Goal: Task Accomplishment & Management: Use online tool/utility

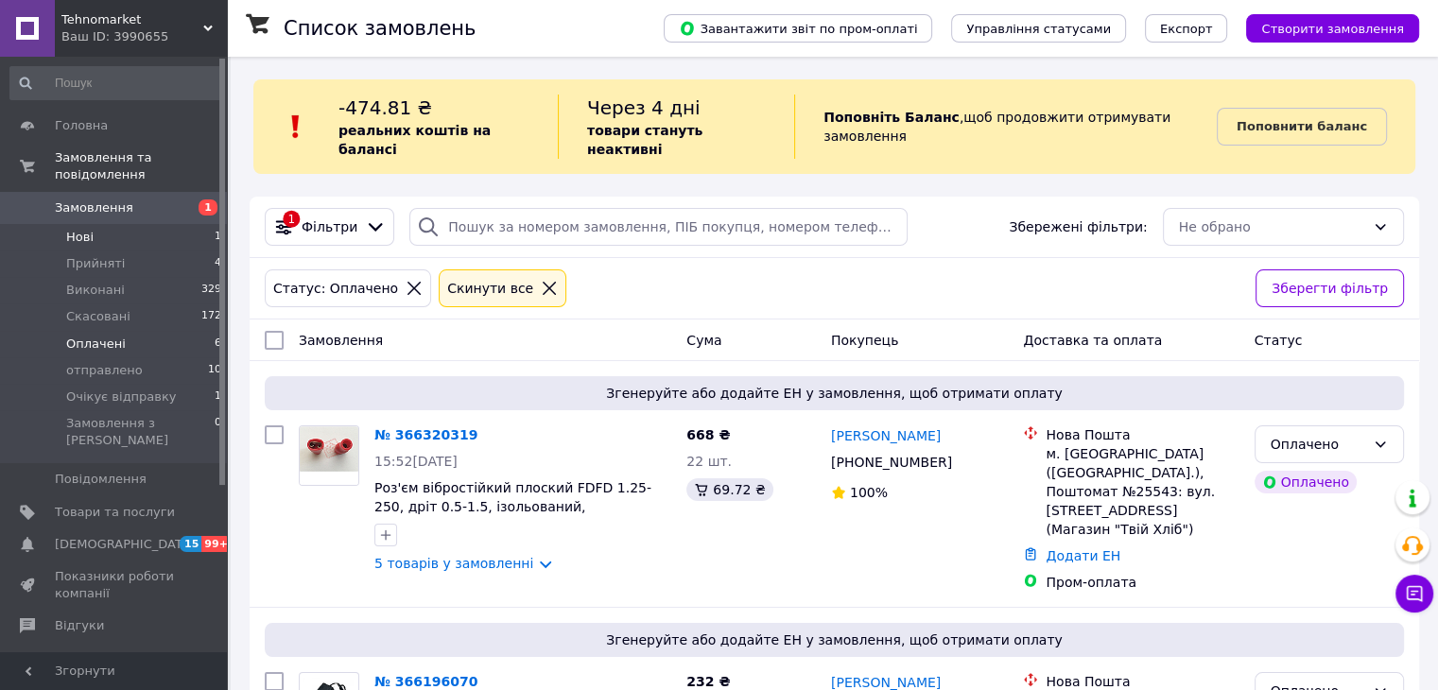
click at [89, 229] on span "Нові" at bounding box center [79, 237] width 27 height 17
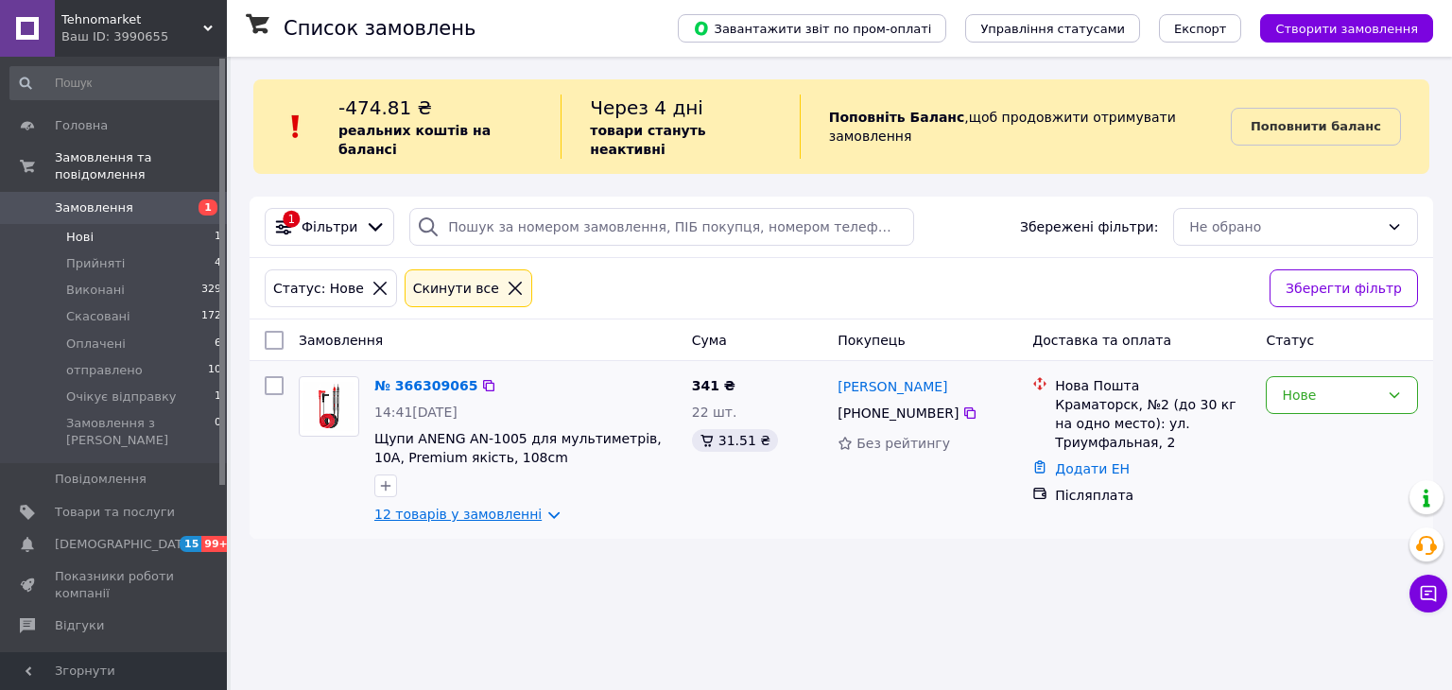
click at [439, 507] on link "12 товарів у замовленні" at bounding box center [457, 514] width 167 height 15
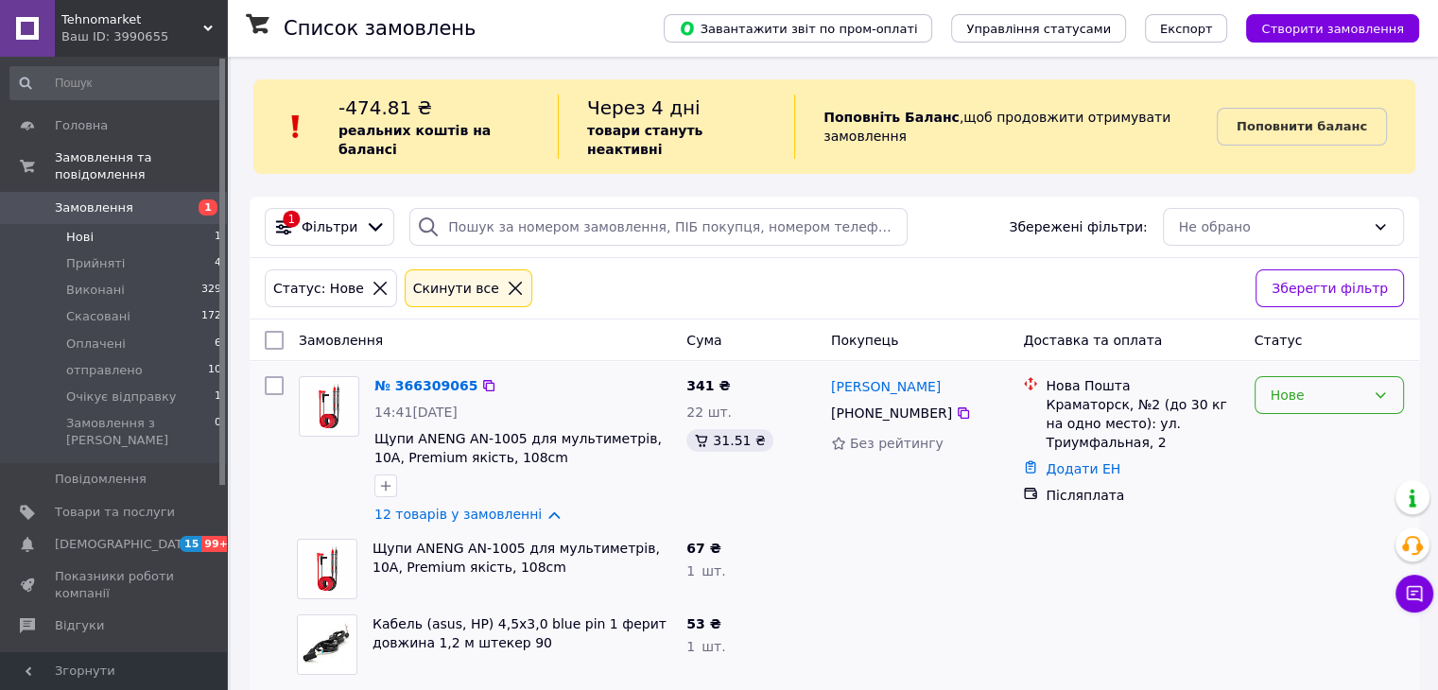
click at [1284, 385] on div "Нове" at bounding box center [1317, 395] width 95 height 21
click at [1293, 423] on li "Прийнято" at bounding box center [1327, 417] width 147 height 34
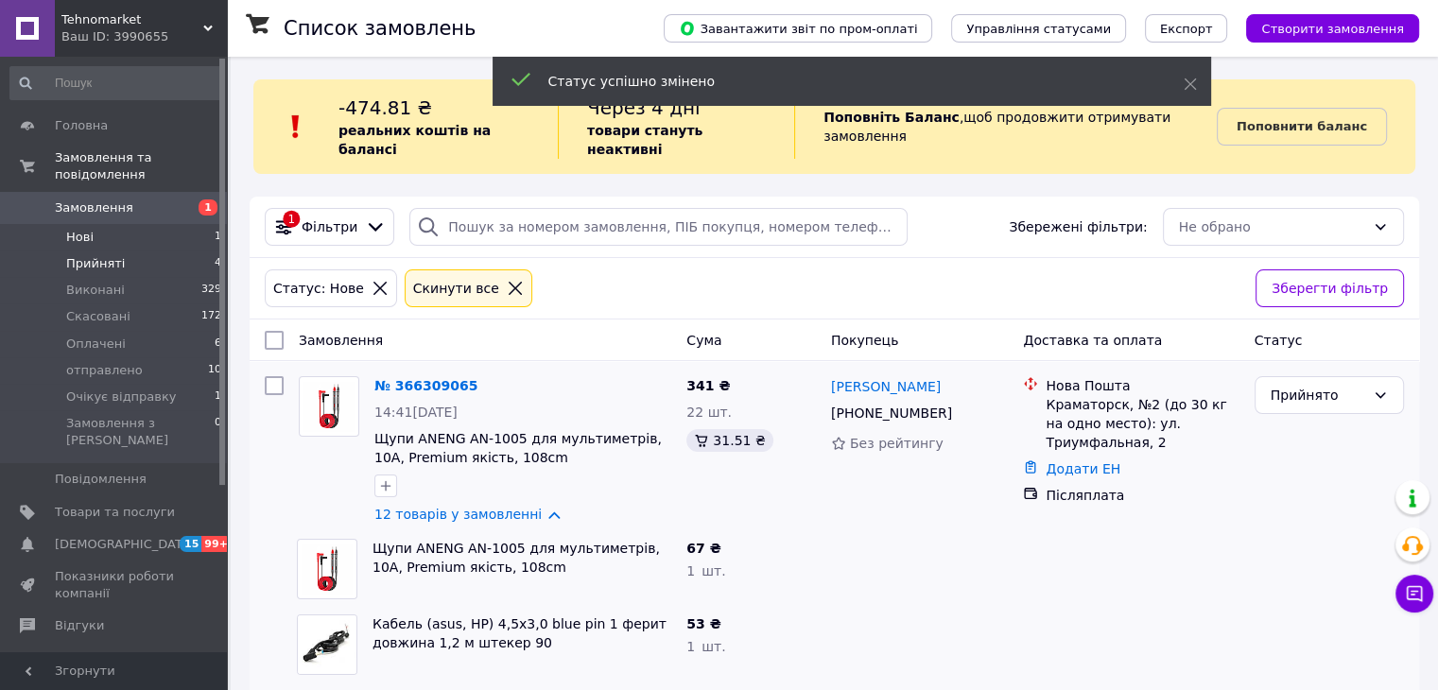
click at [74, 255] on li "Прийняті 4" at bounding box center [116, 263] width 233 height 26
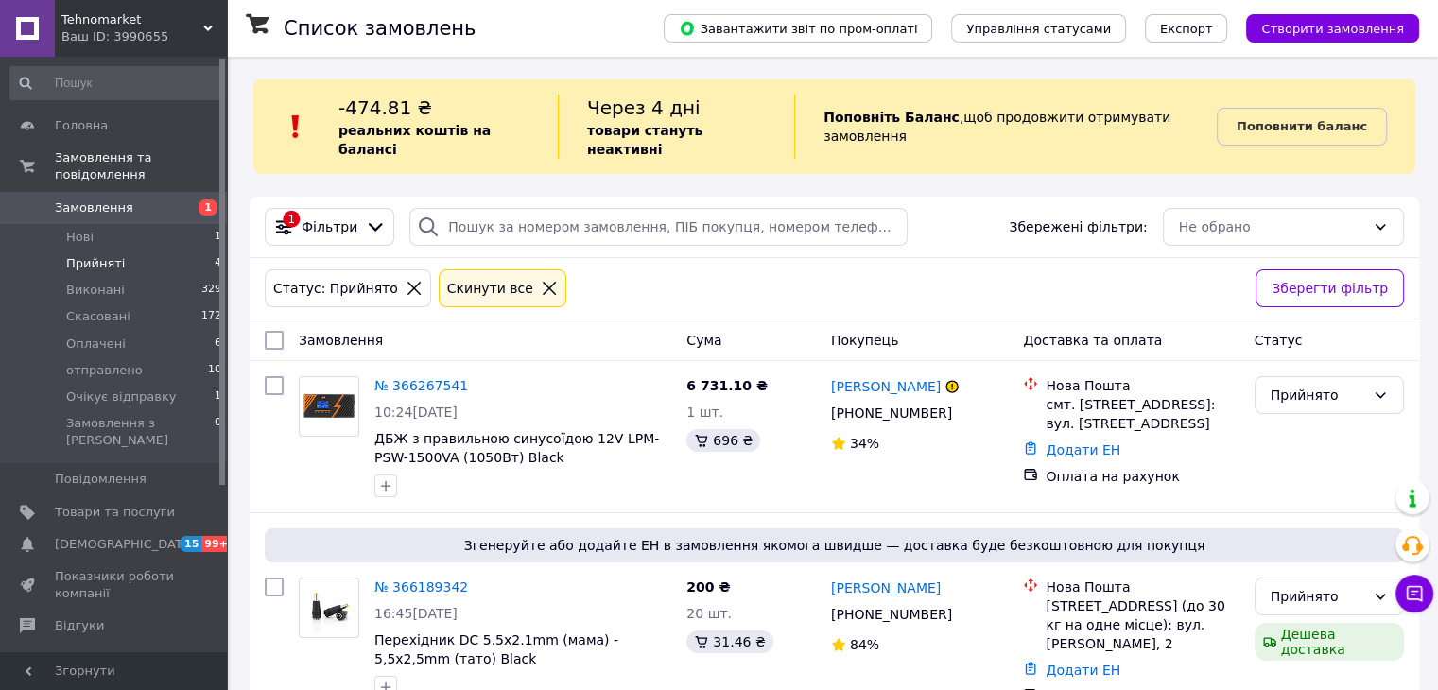
click at [405, 280] on icon at bounding box center [413, 288] width 17 height 17
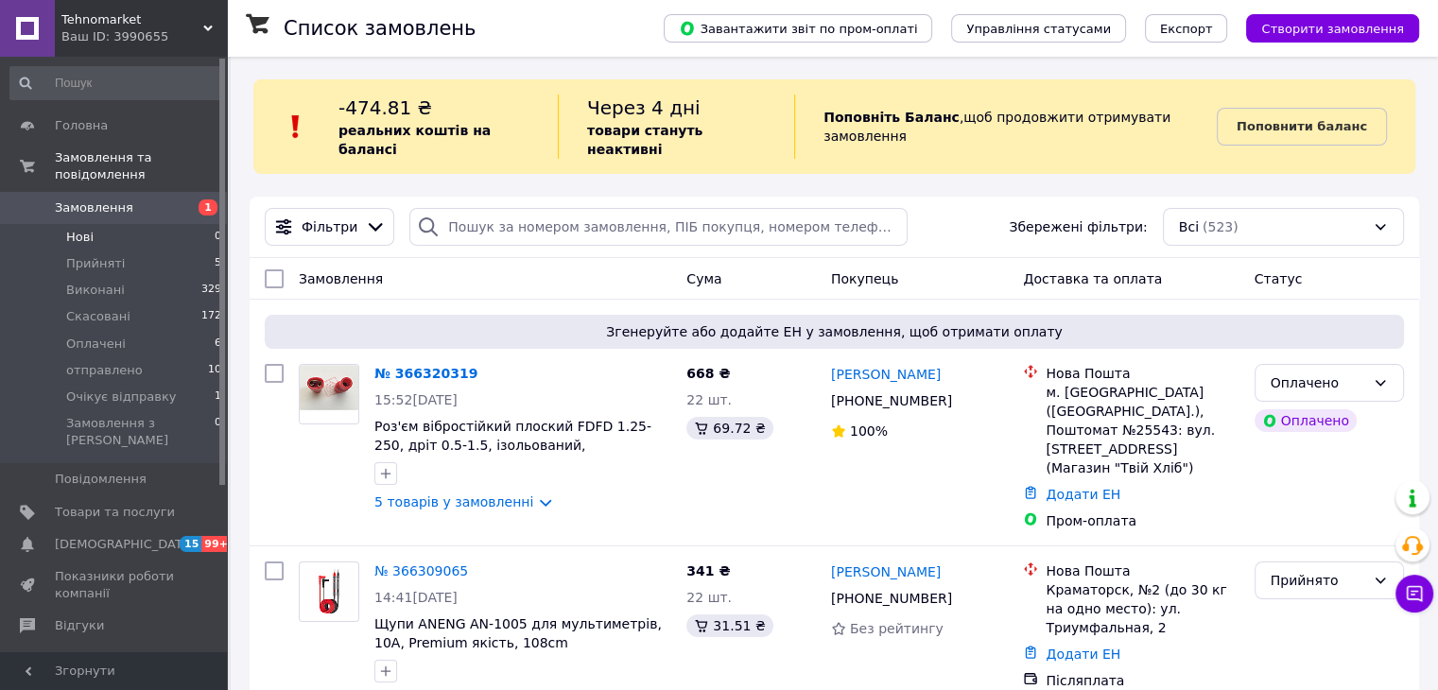
click at [113, 224] on li "Нові 0" at bounding box center [116, 237] width 233 height 26
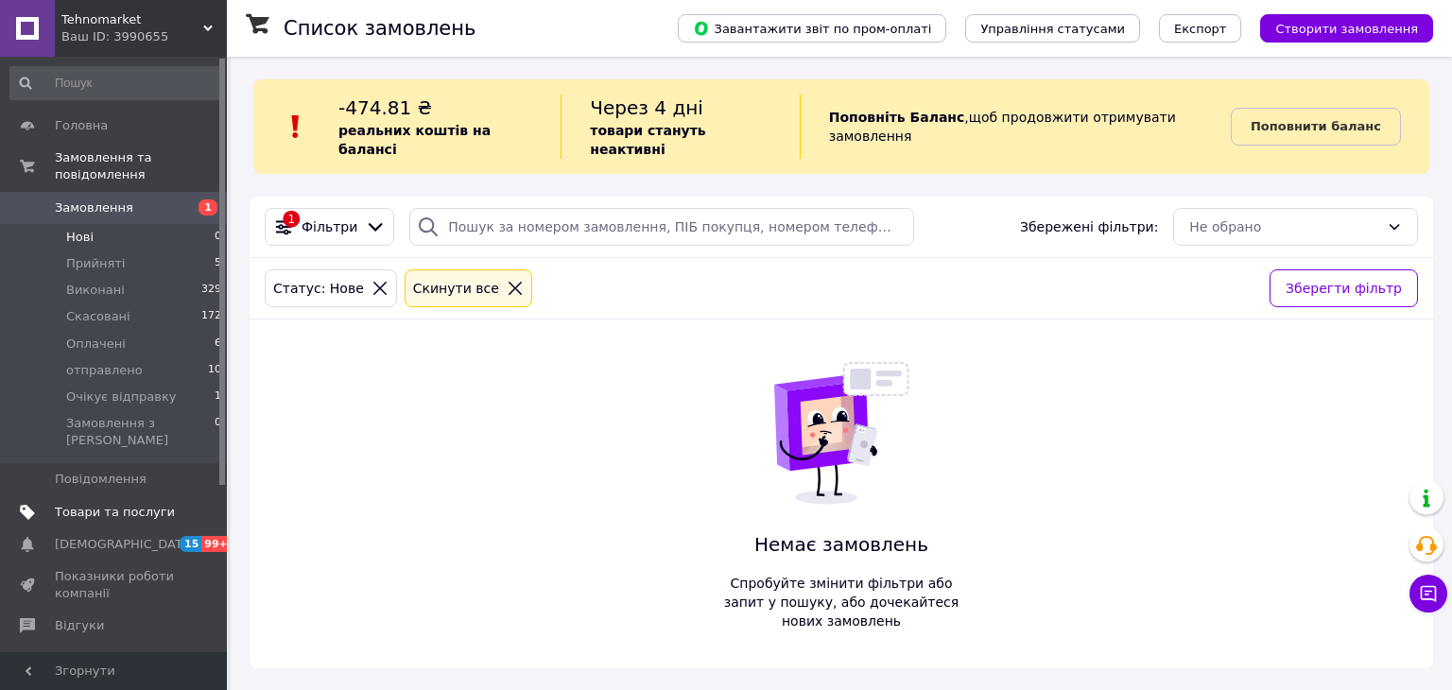
click at [83, 496] on link "Товари та послуги" at bounding box center [116, 512] width 233 height 32
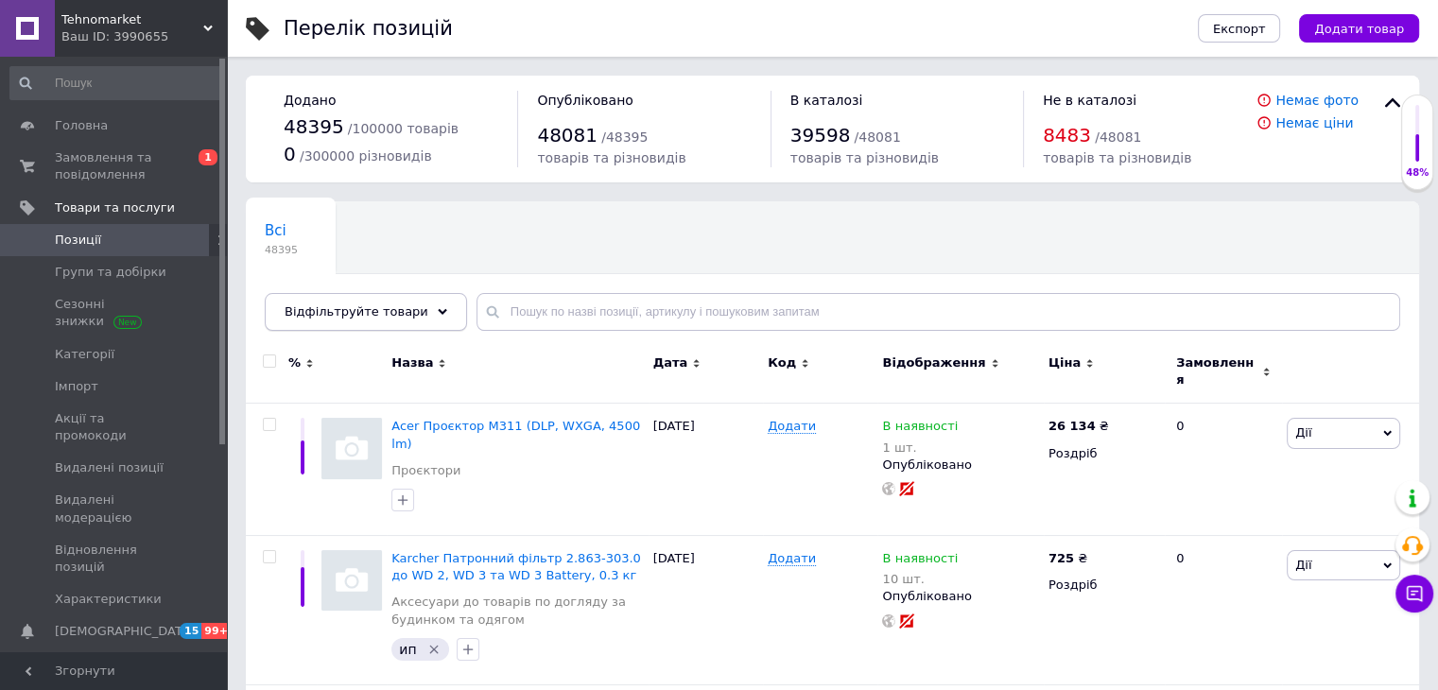
click at [343, 315] on span "Відфільтруйте товари" at bounding box center [356, 311] width 144 height 14
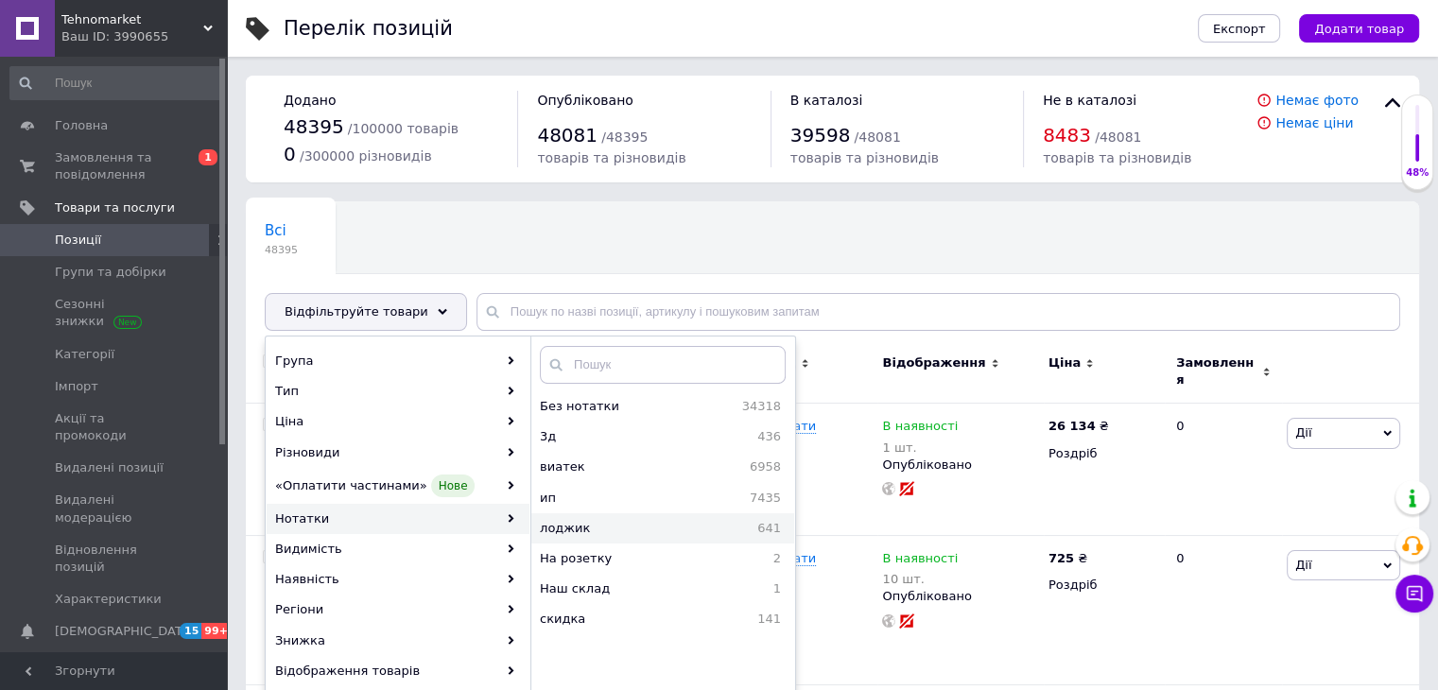
click at [588, 530] on span "лоджик" at bounding box center [613, 528] width 146 height 17
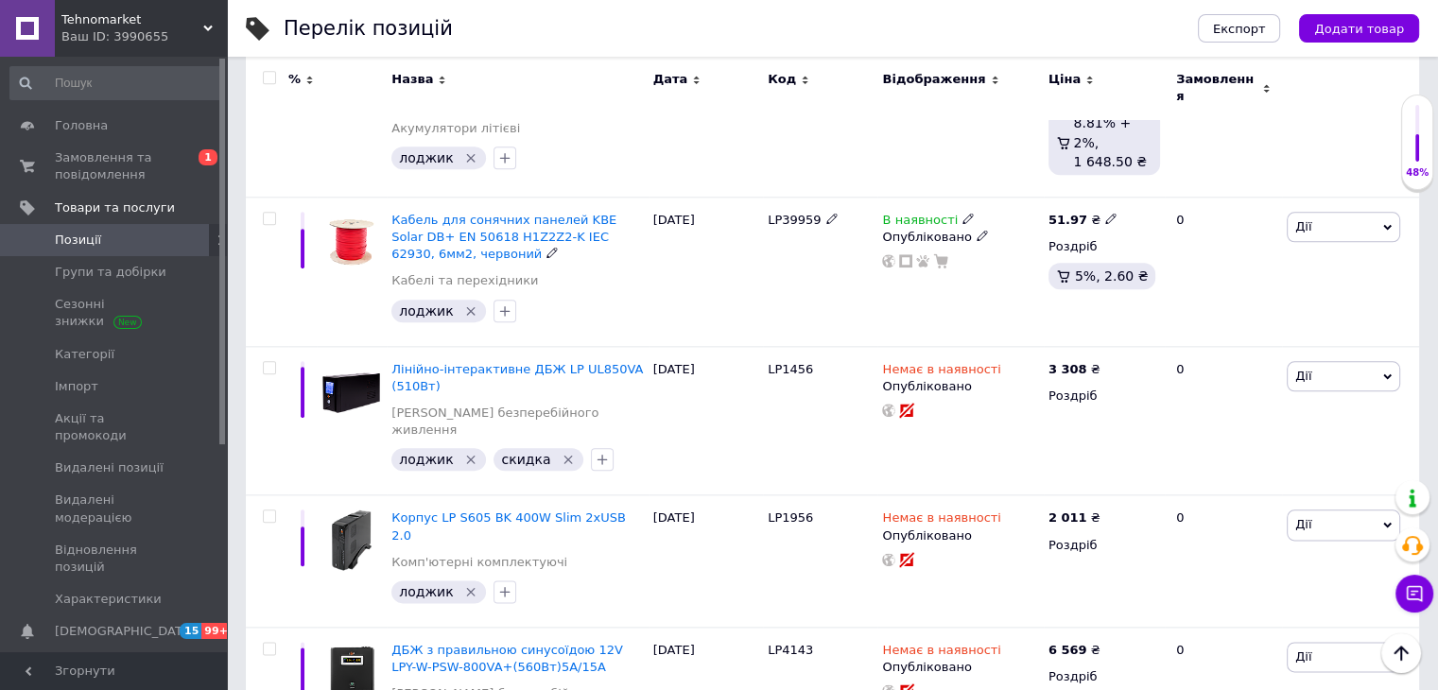
scroll to position [2559, 0]
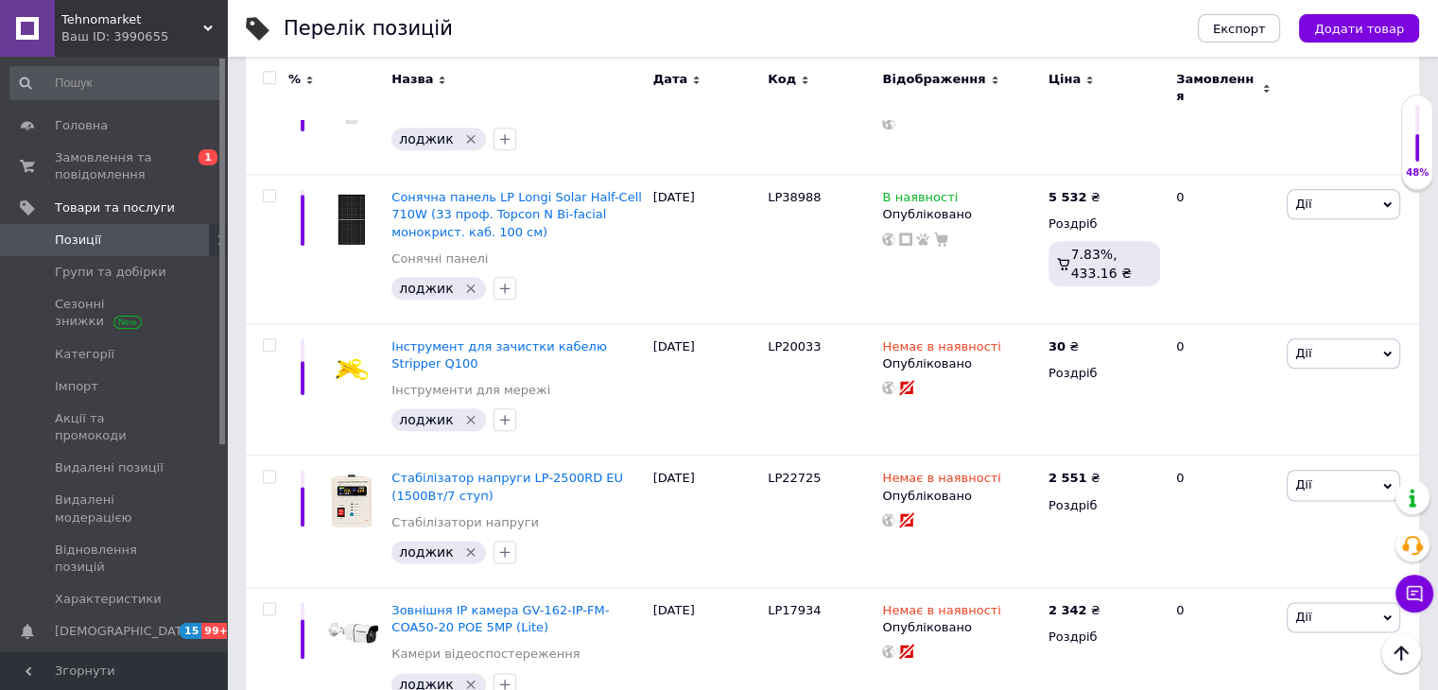
scroll to position [2528, 0]
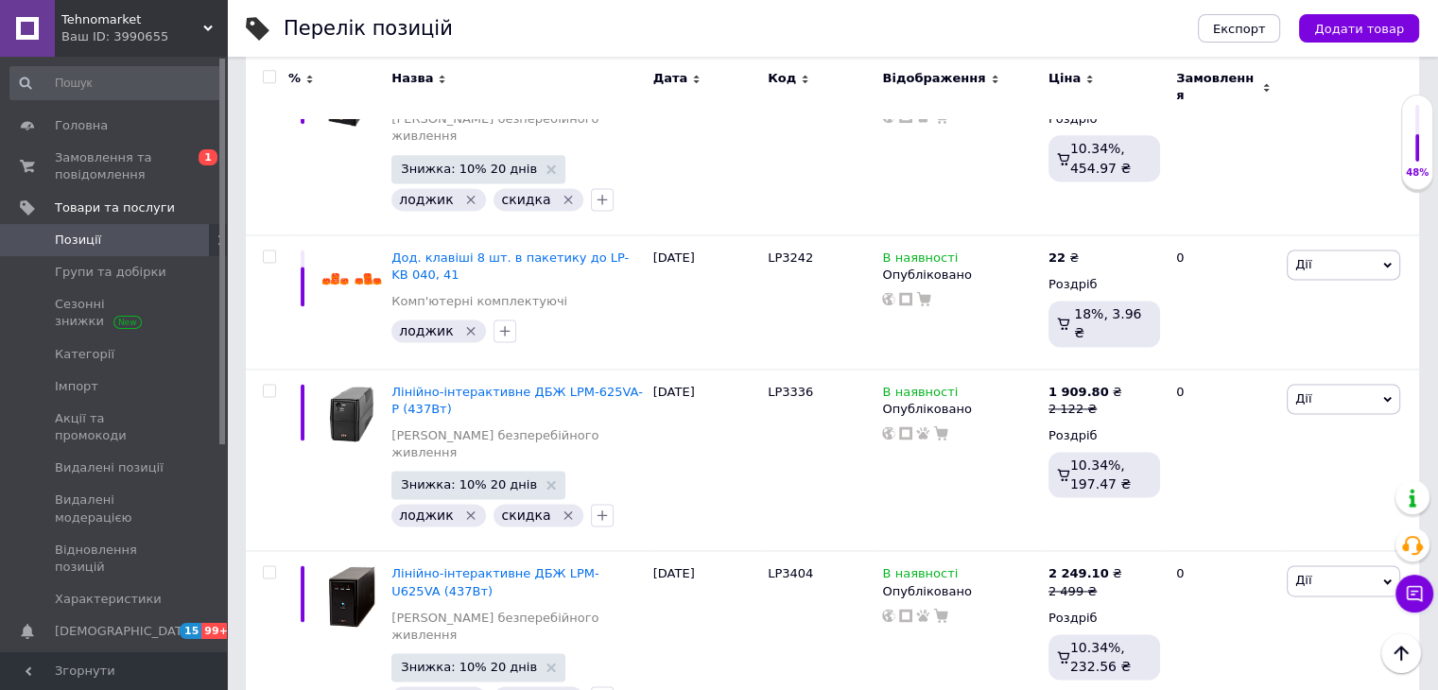
scroll to position [2843, 0]
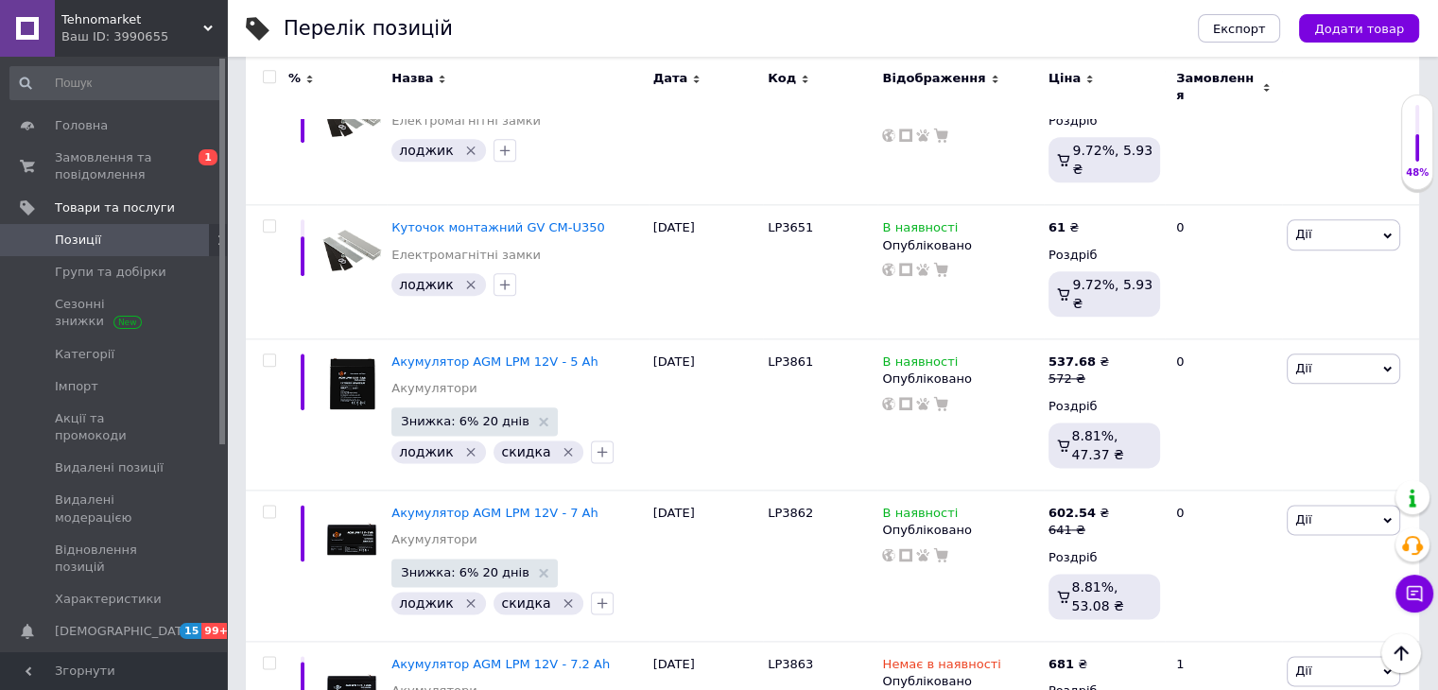
scroll to position [2362, 0]
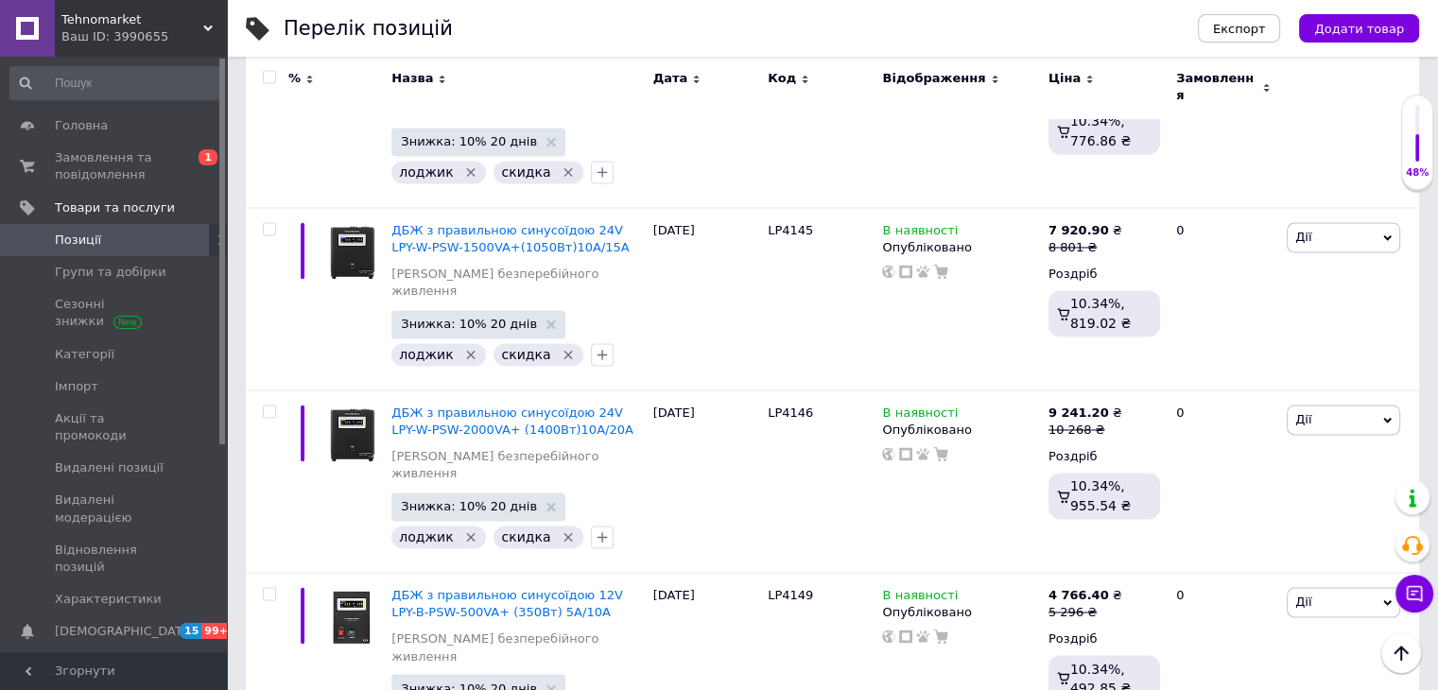
scroll to position [2949, 0]
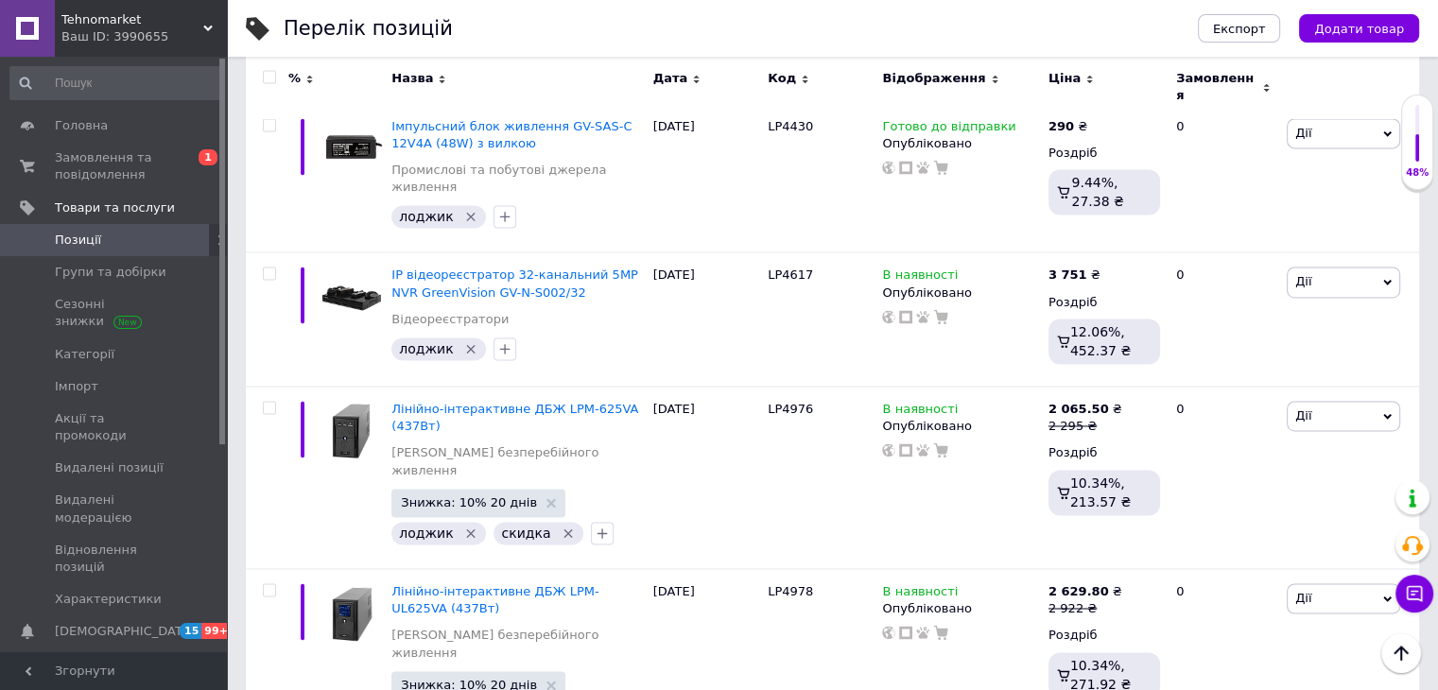
scroll to position [2957, 0]
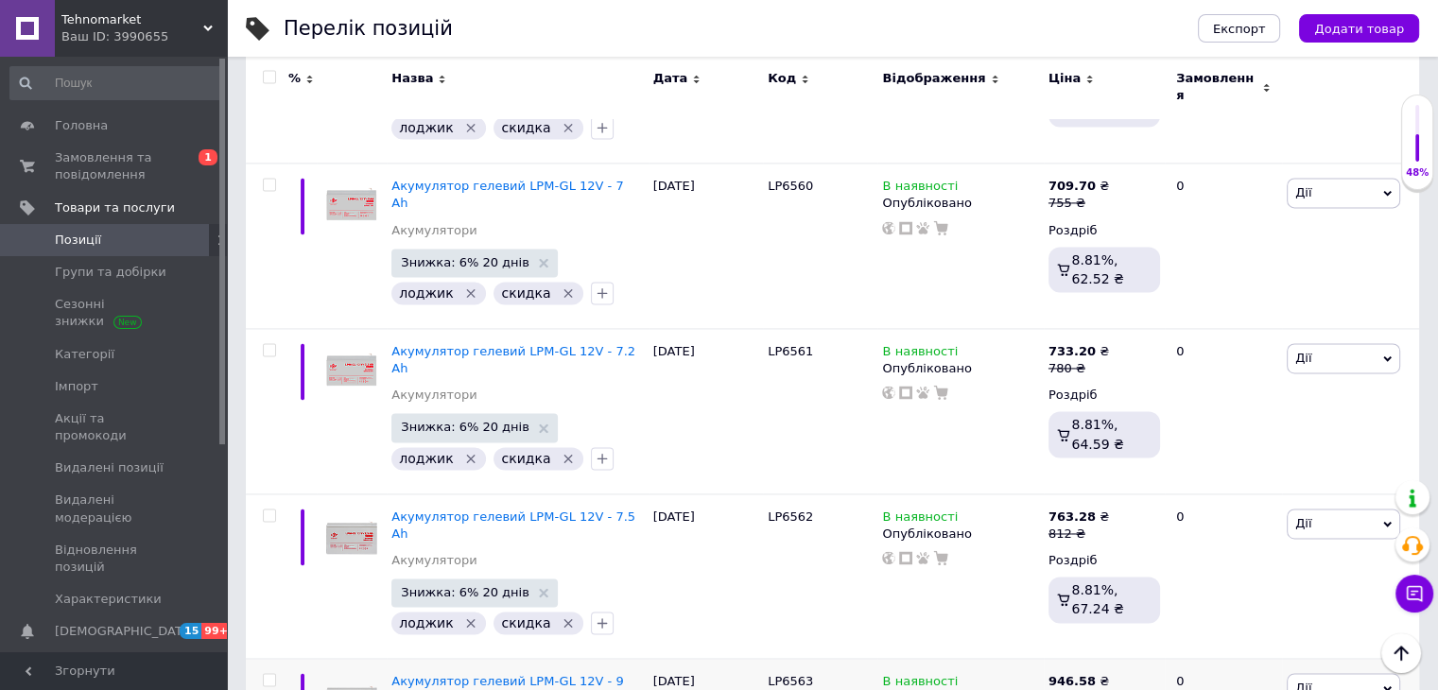
scroll to position [2834, 0]
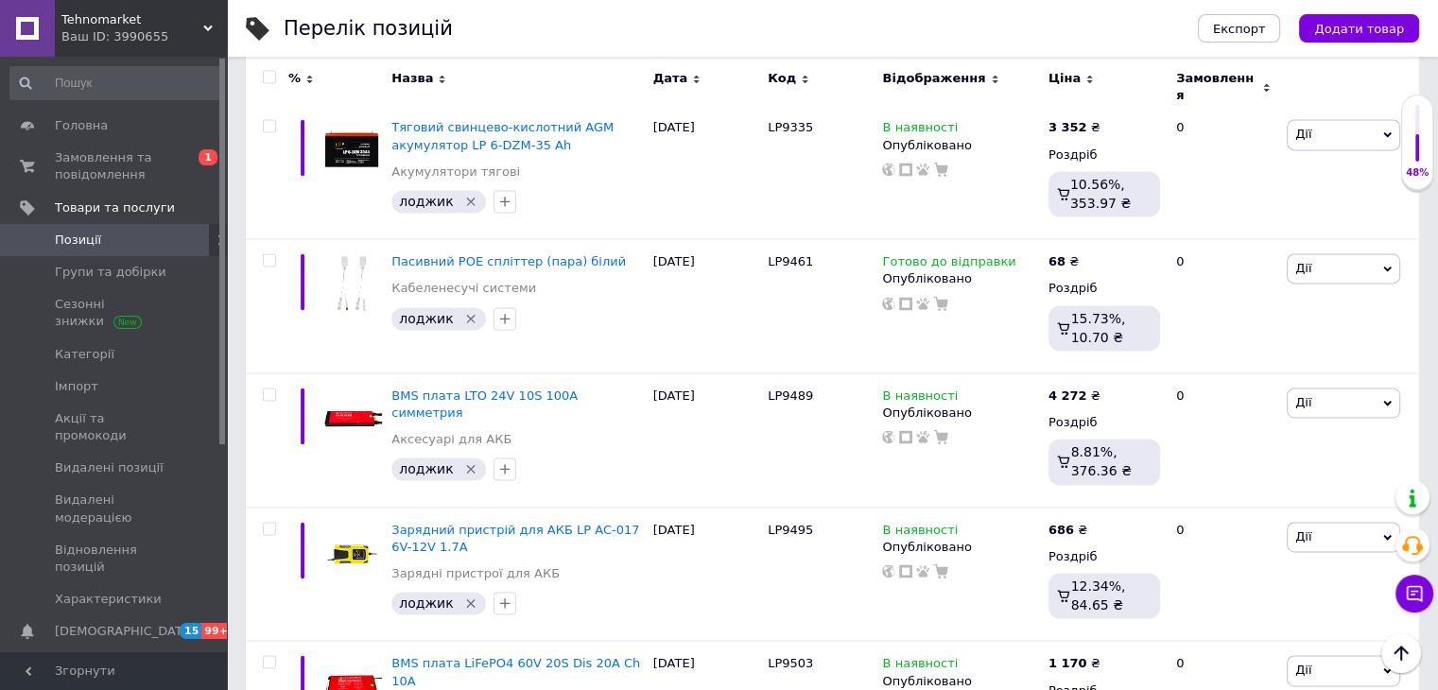
scroll to position [2741, 0]
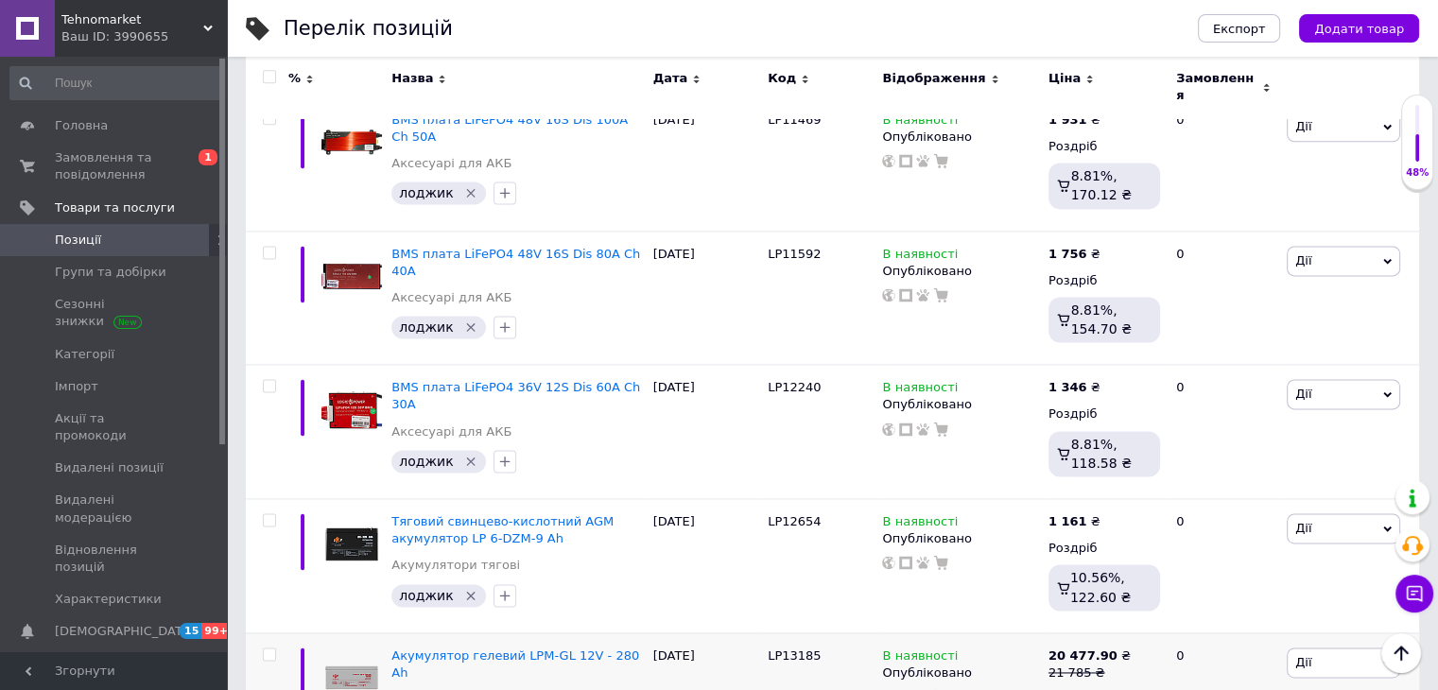
scroll to position [2590, 0]
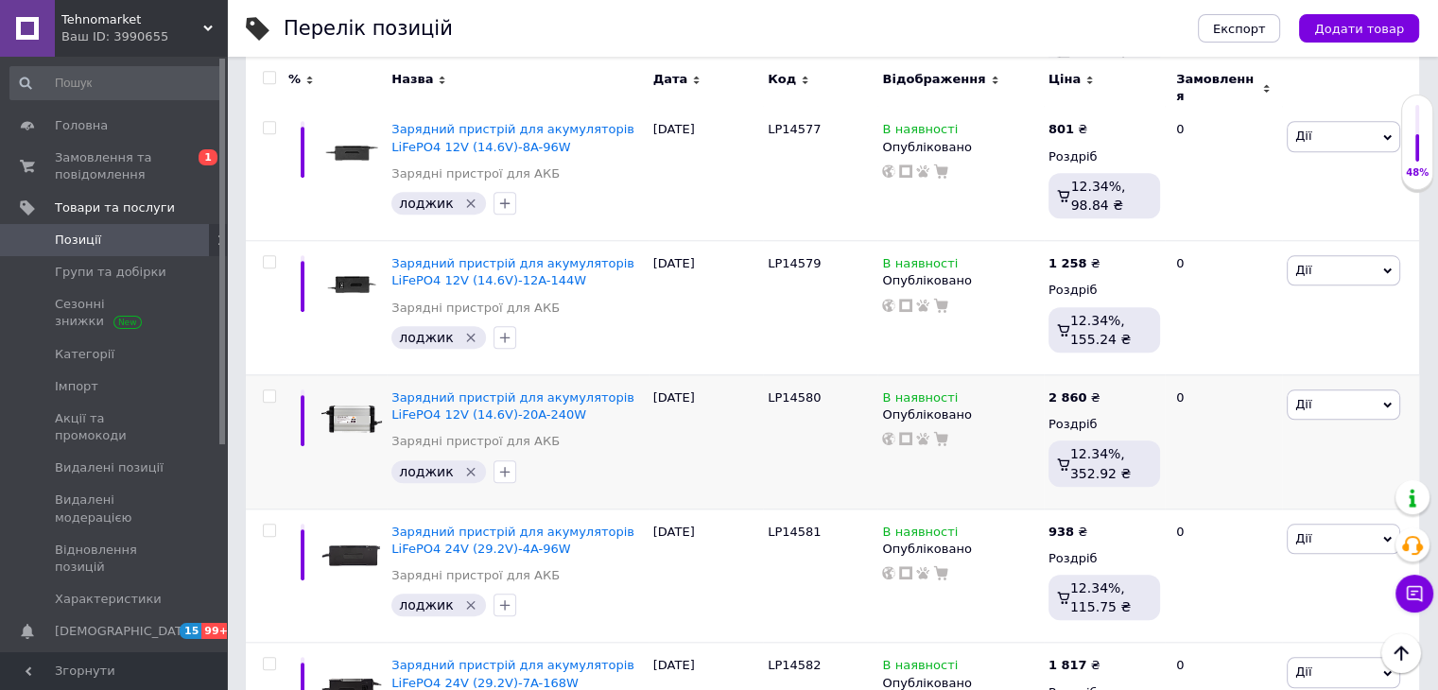
scroll to position [1796, 0]
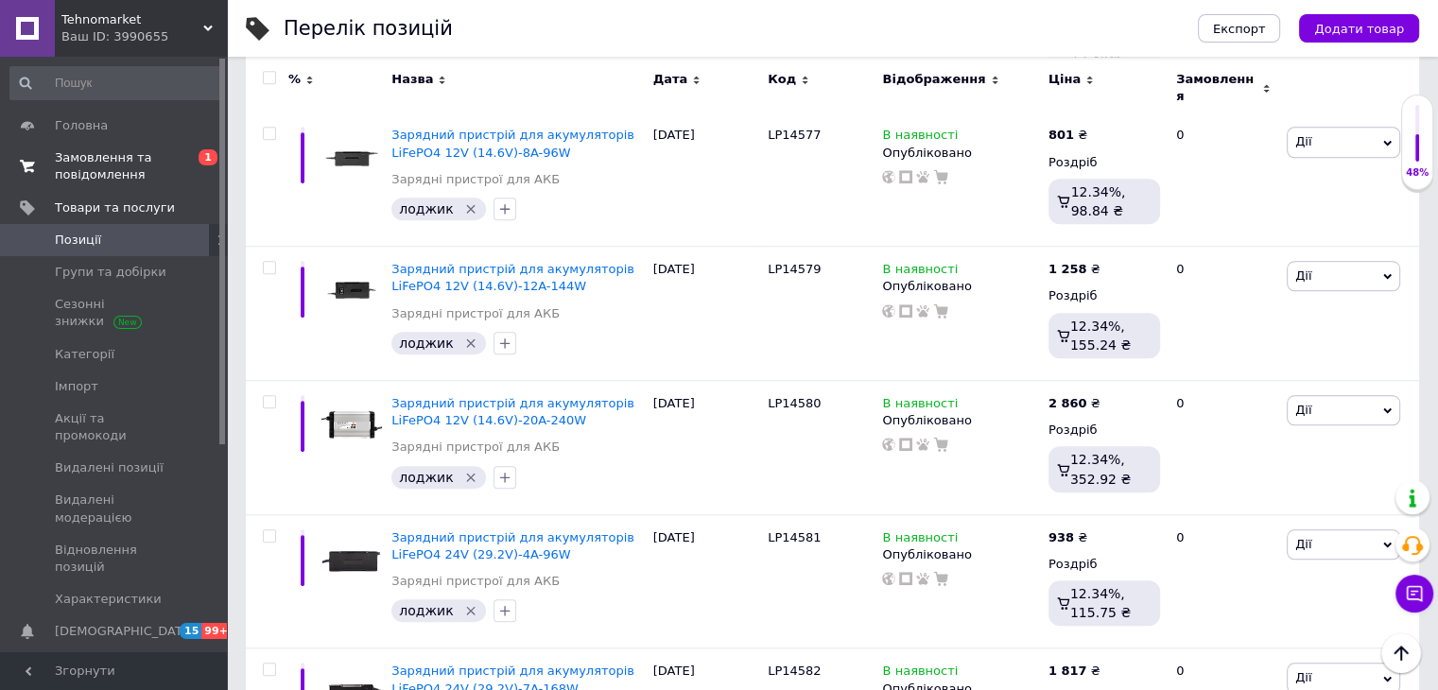
click at [164, 177] on span "Замовлення та повідомлення" at bounding box center [115, 166] width 120 height 34
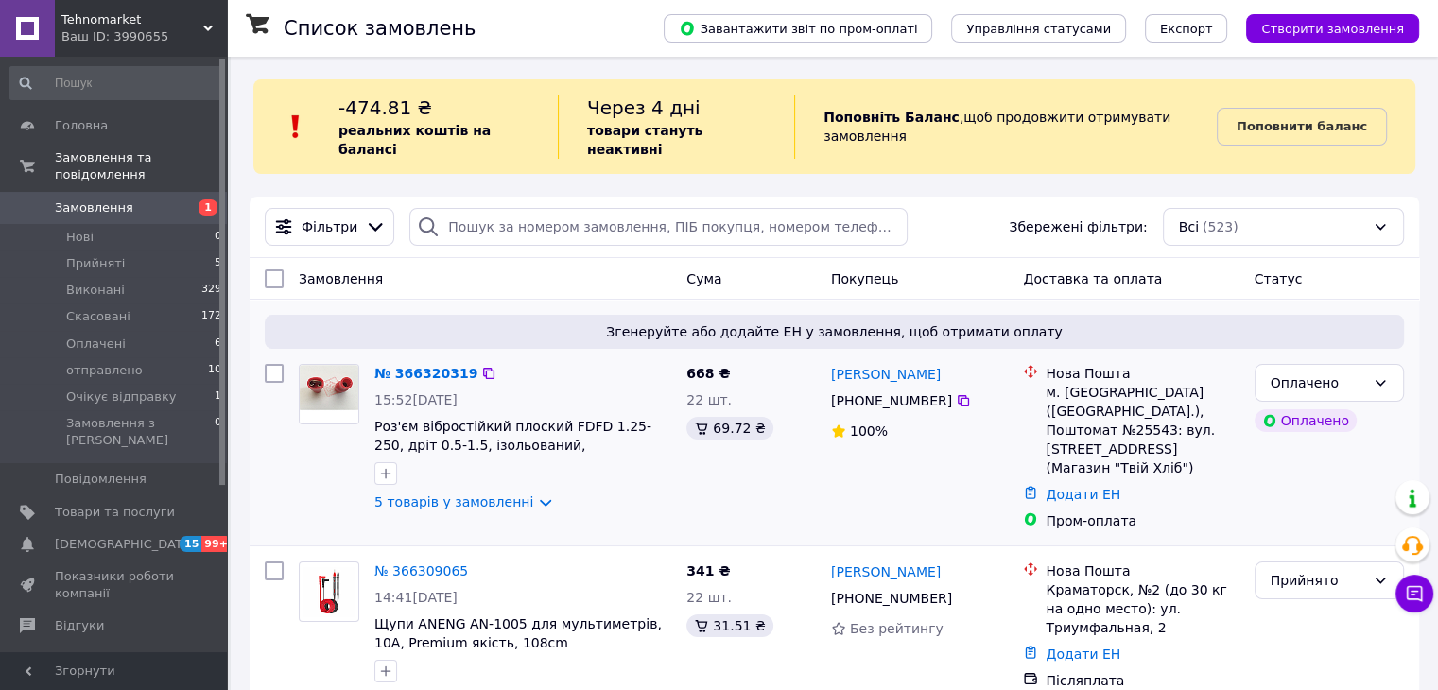
scroll to position [189, 0]
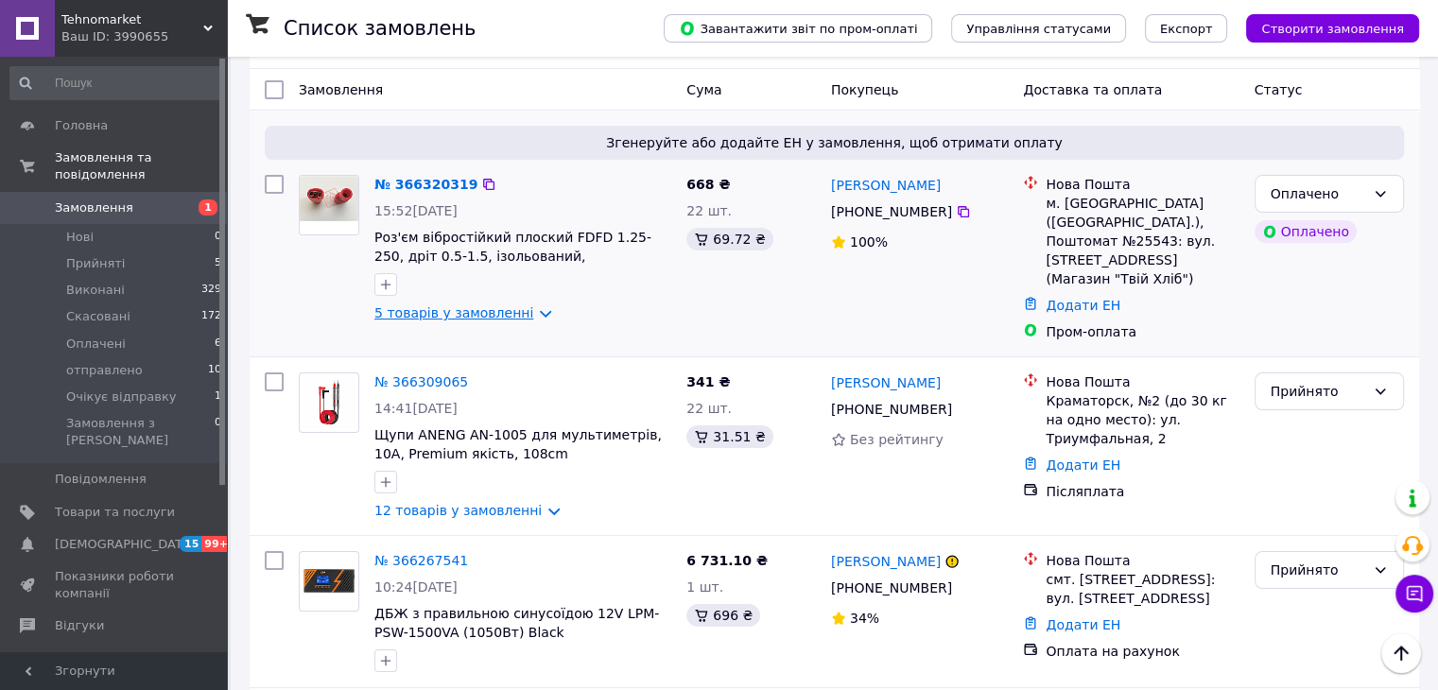
click at [411, 305] on link "5 товарів у замовленні" at bounding box center [453, 312] width 159 height 15
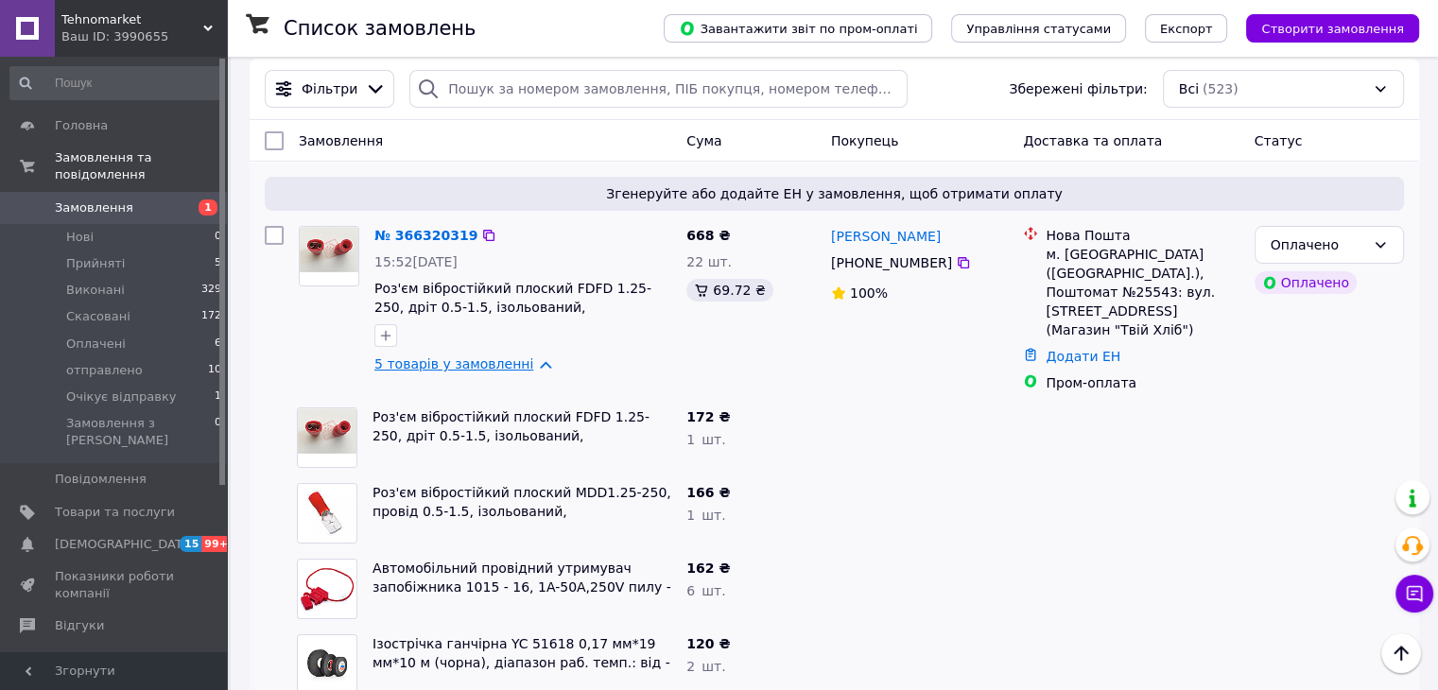
scroll to position [95, 0]
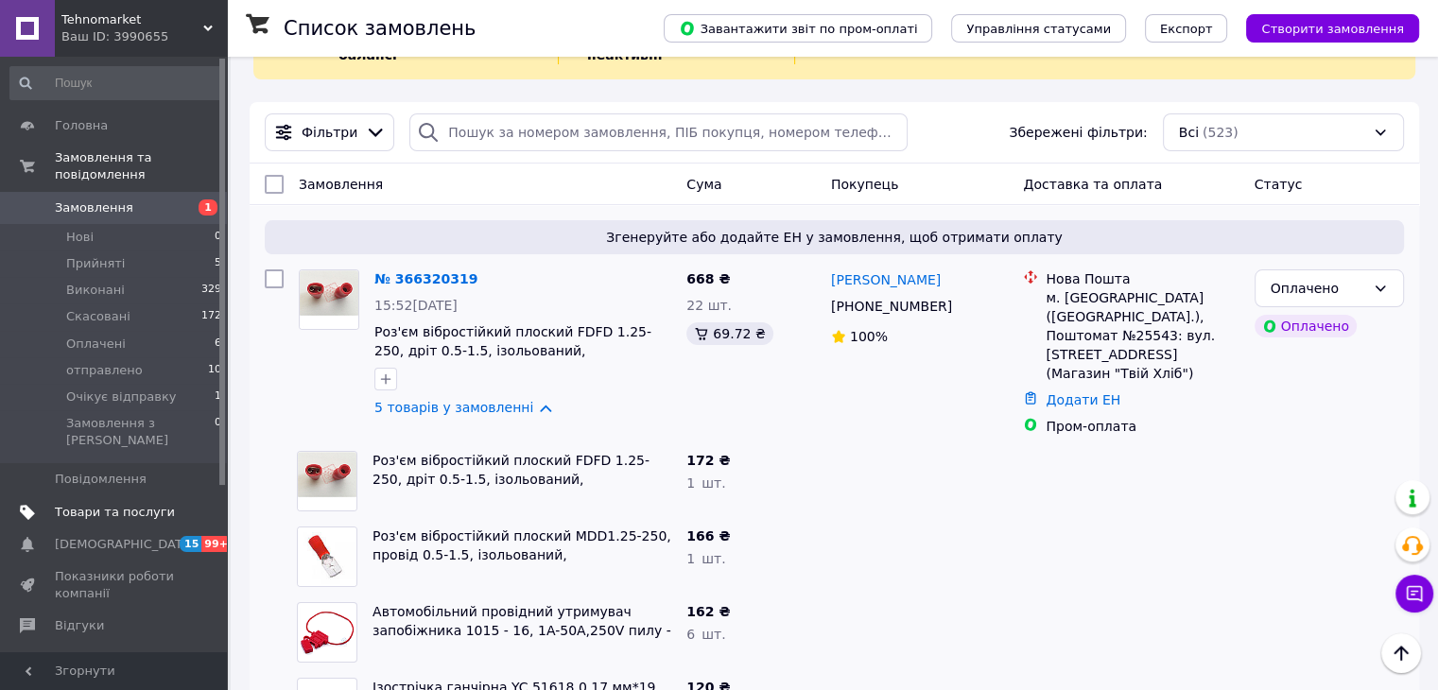
click at [76, 504] on span "Товари та послуги" at bounding box center [115, 512] width 120 height 17
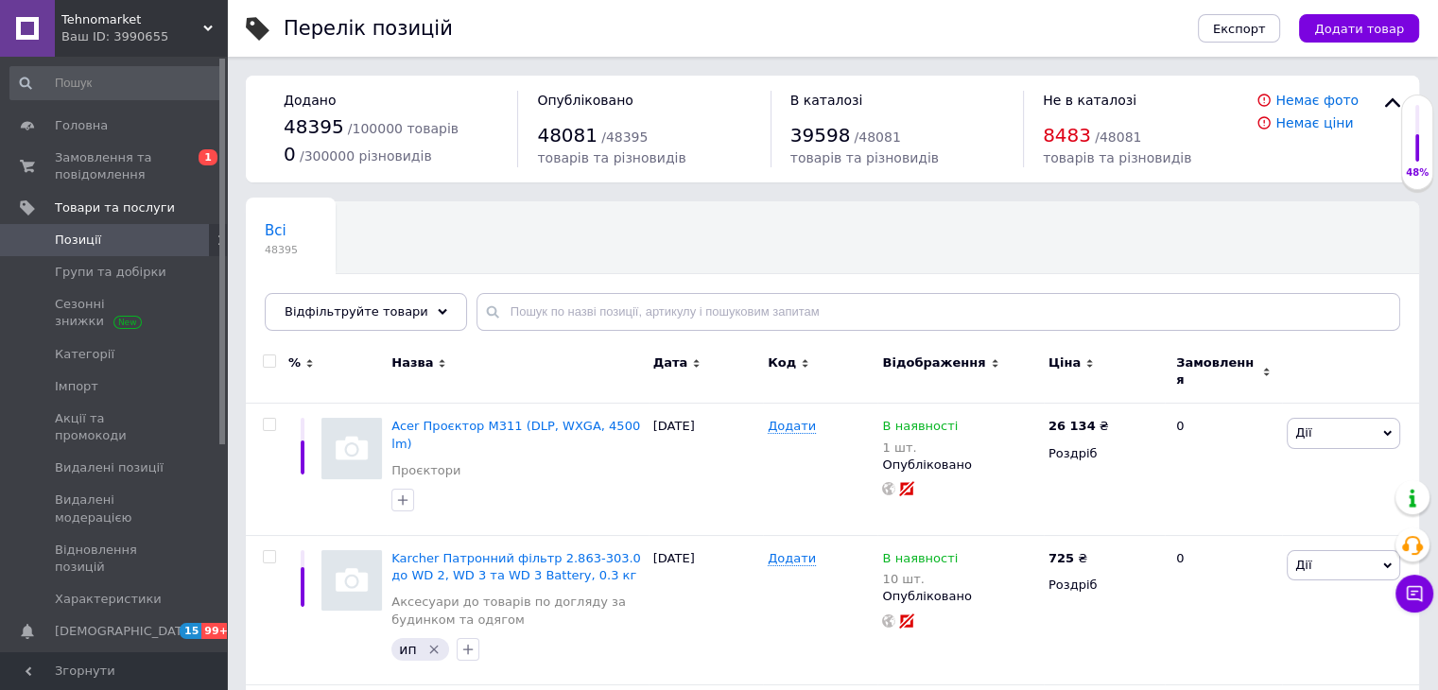
click at [1383, 258] on div "Всі 48395 Ok Відфільтровано... Зберегти" at bounding box center [832, 276] width 1173 height 156
click at [95, 239] on span "Позиції" at bounding box center [78, 240] width 46 height 17
click at [78, 375] on link "Імпорт" at bounding box center [116, 386] width 233 height 32
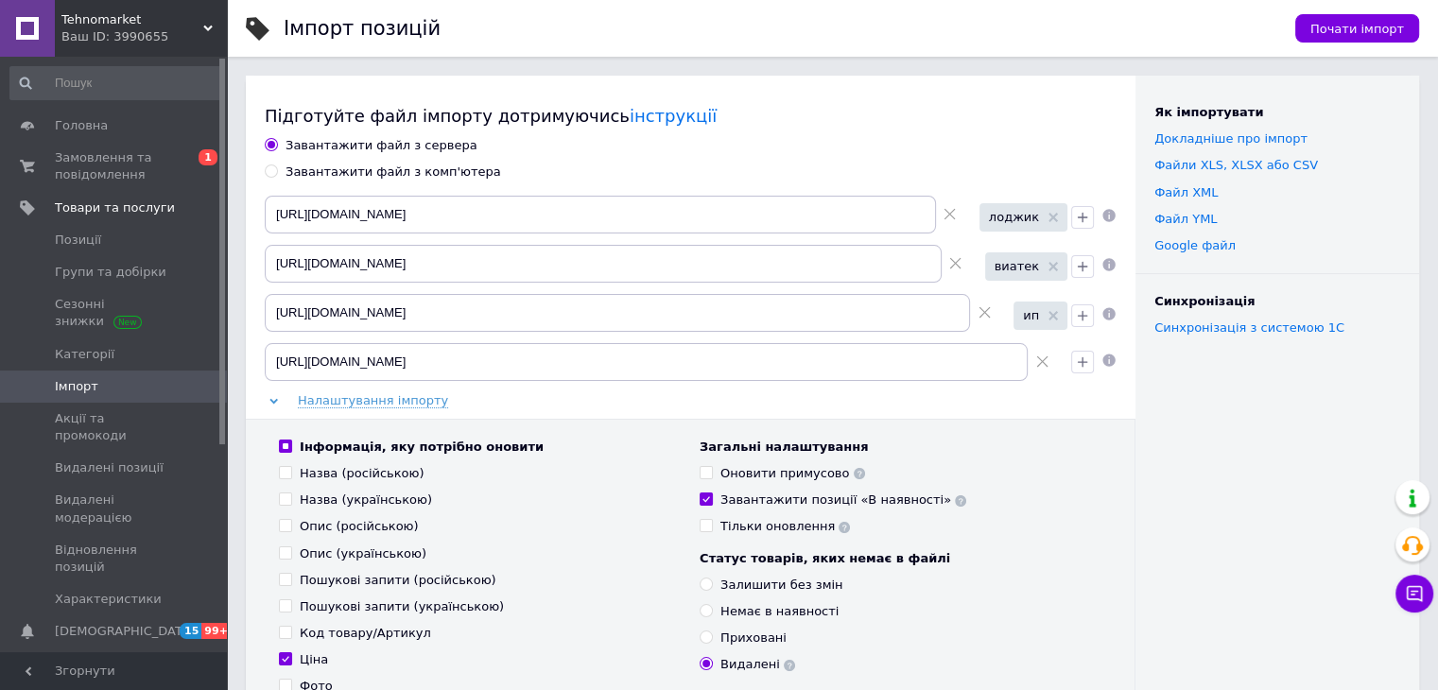
click at [1040, 360] on use at bounding box center [1041, 361] width 11 height 11
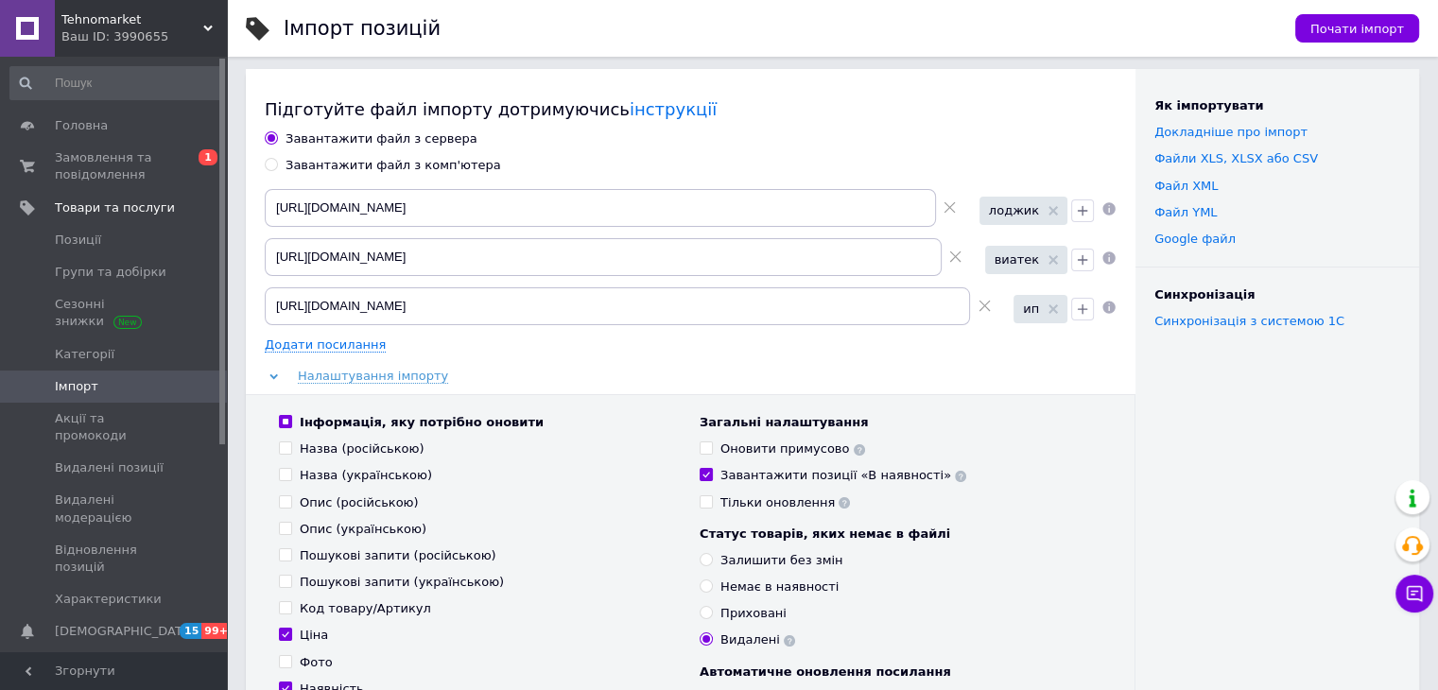
scroll to position [662, 0]
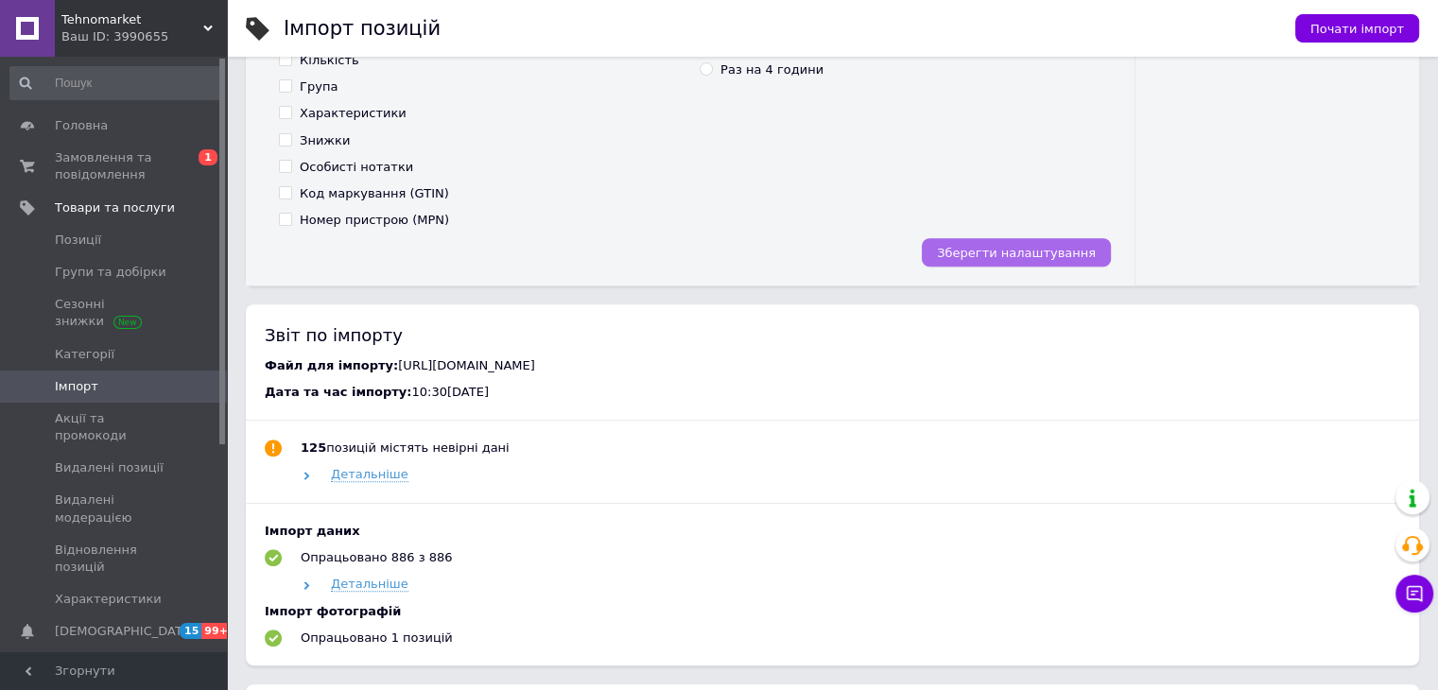
click at [970, 265] on button "Зберегти налаштування" at bounding box center [1015, 252] width 189 height 28
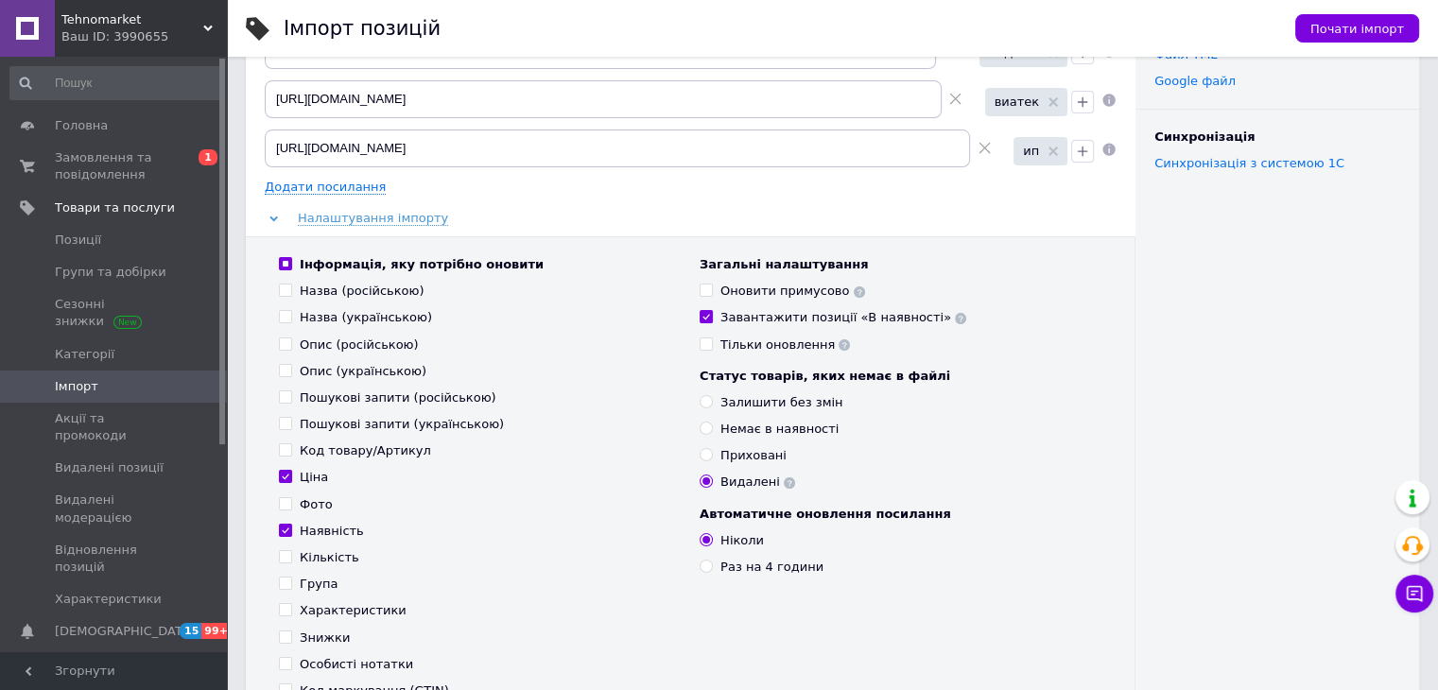
scroll to position [0, 0]
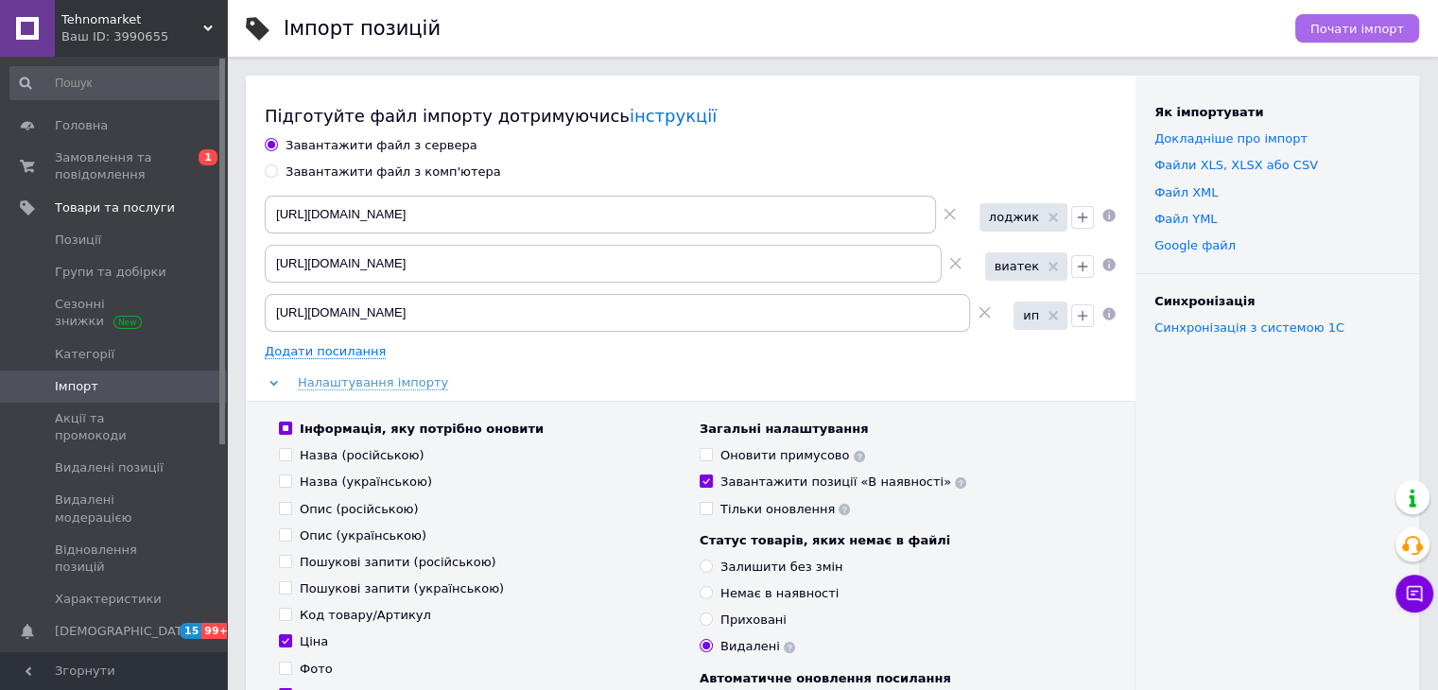
click at [1369, 34] on span "Почати імпорт" at bounding box center [1357, 29] width 94 height 14
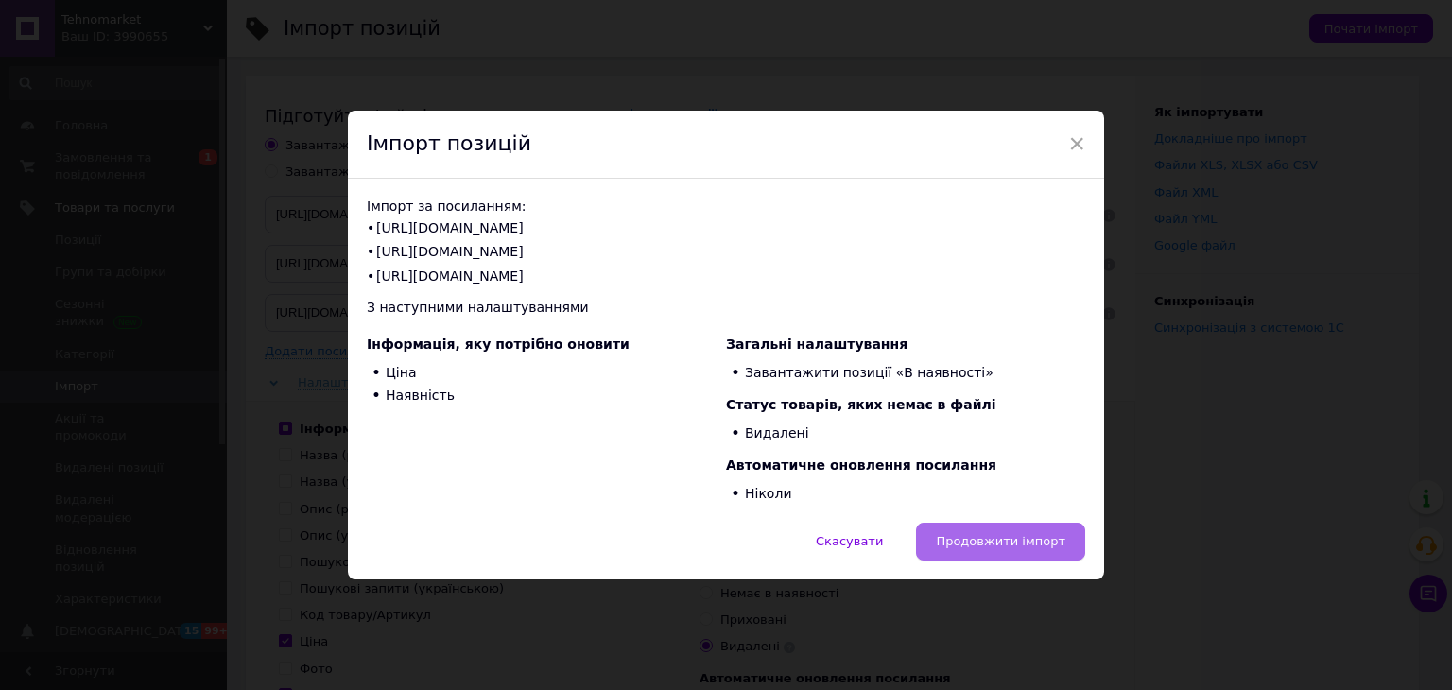
click at [1030, 529] on button "Продовжити імпорт" at bounding box center [1000, 542] width 169 height 38
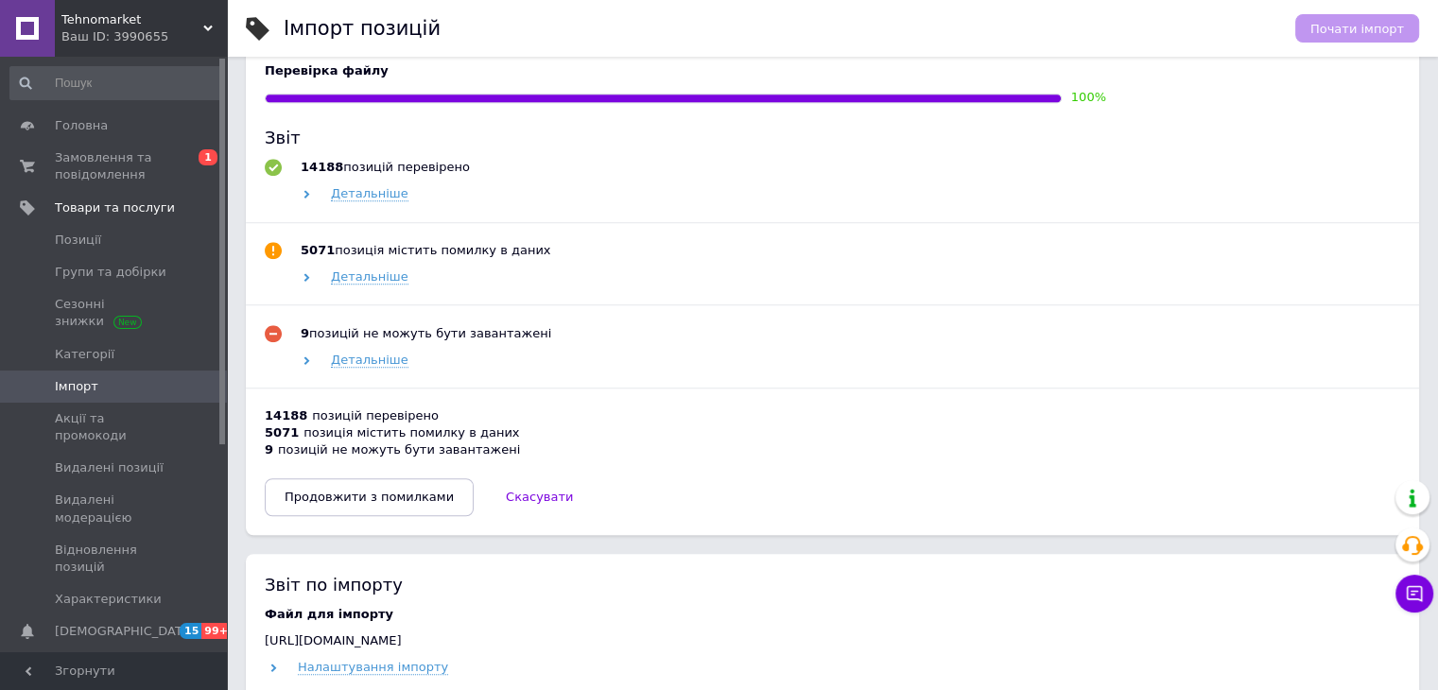
scroll to position [1512, 0]
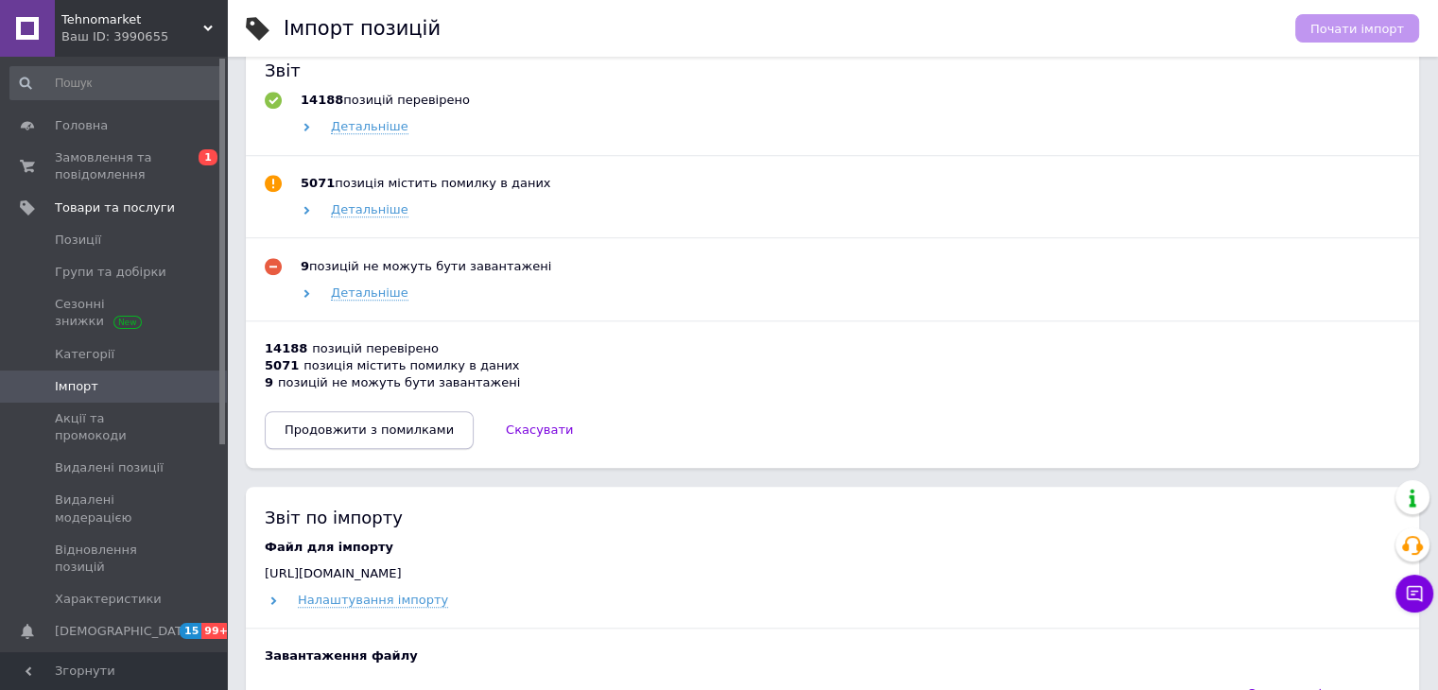
click at [383, 430] on span "Продовжити з помилками" at bounding box center [368, 429] width 169 height 14
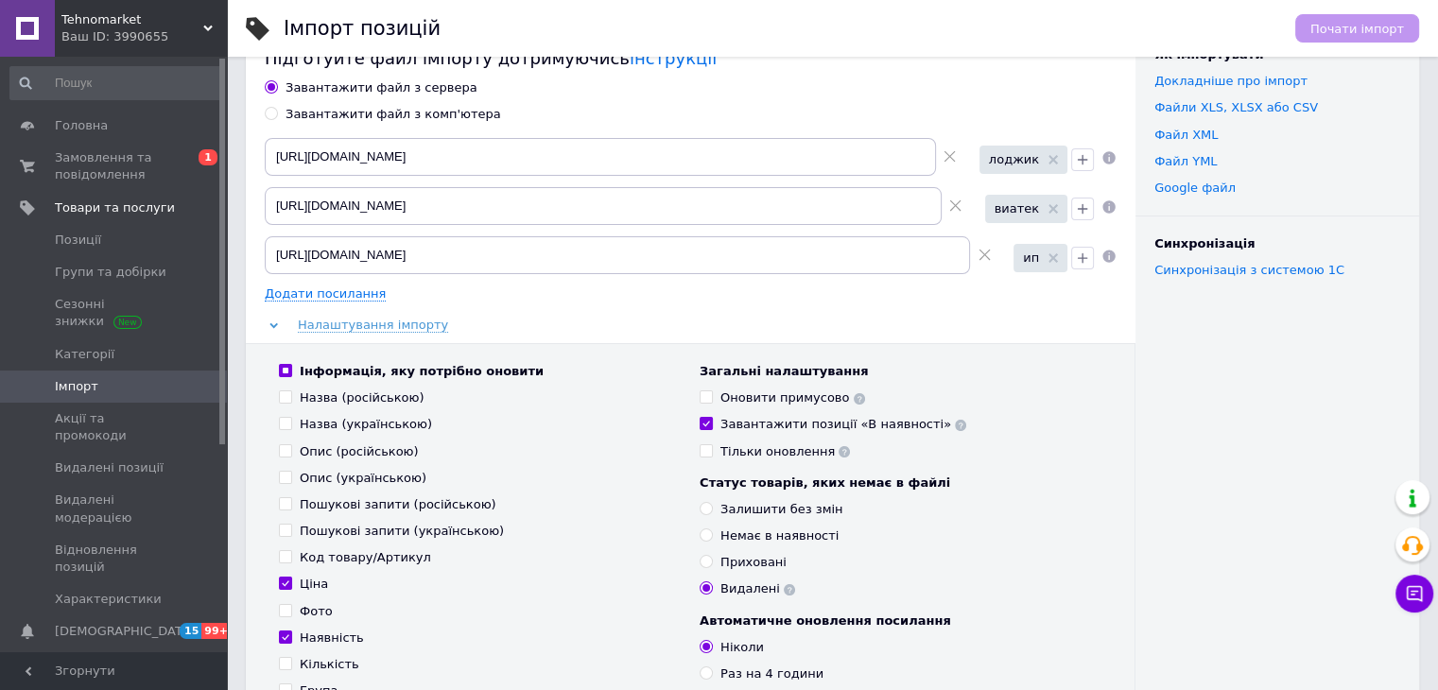
scroll to position [0, 0]
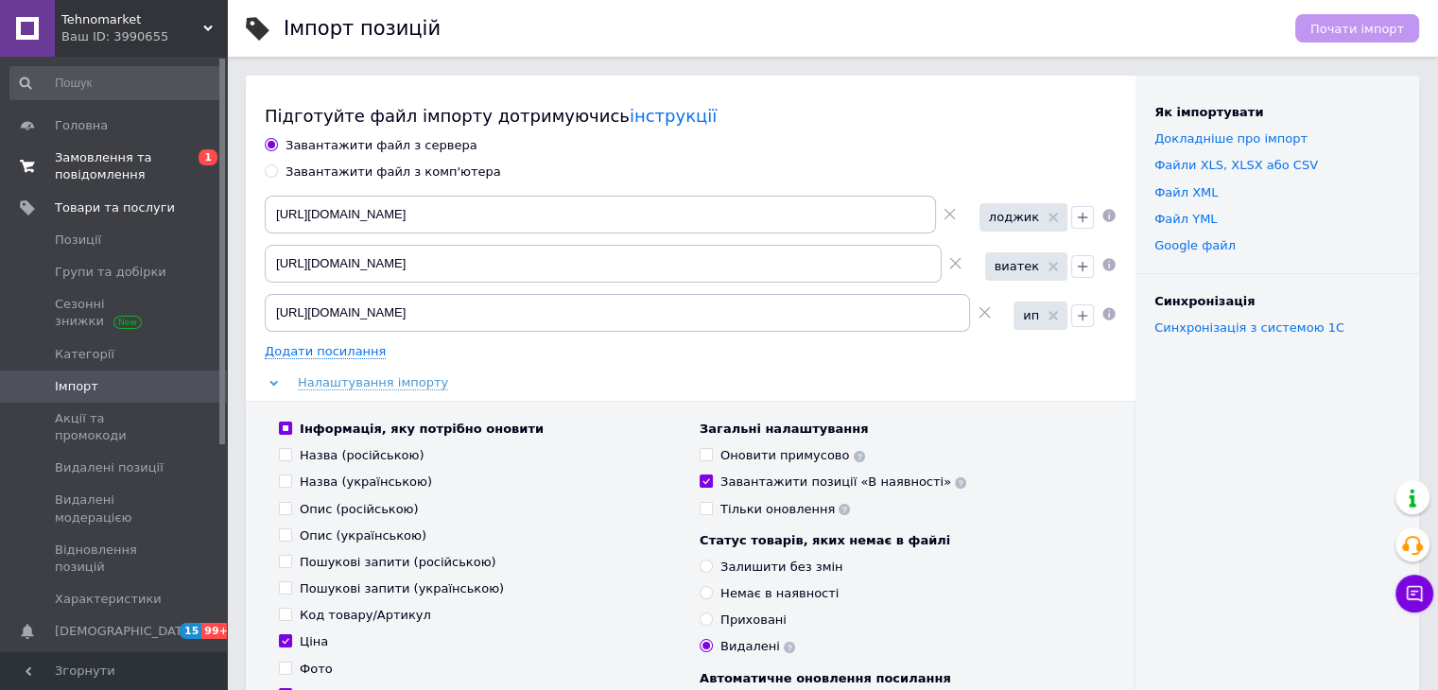
click at [91, 173] on span "Замовлення та повідомлення" at bounding box center [115, 166] width 120 height 34
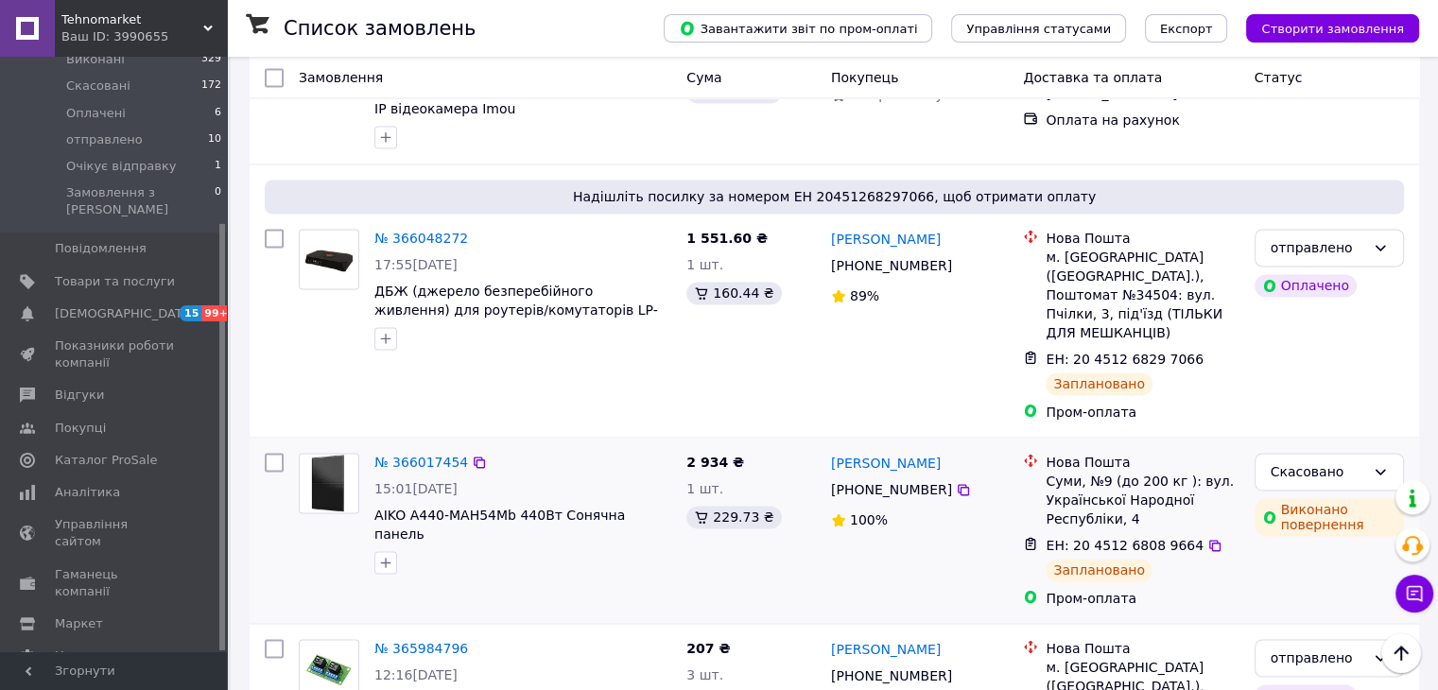
scroll to position [1985, 0]
